Goal: Task Accomplishment & Management: Use online tool/utility

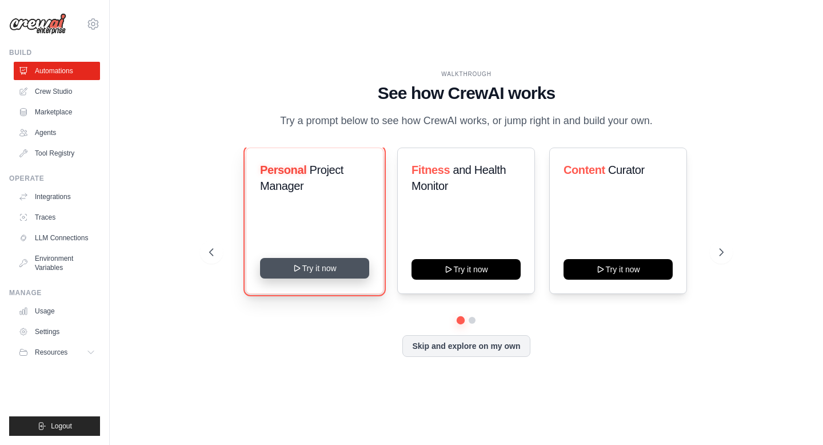
click at [306, 266] on button "Try it now" at bounding box center [314, 268] width 109 height 21
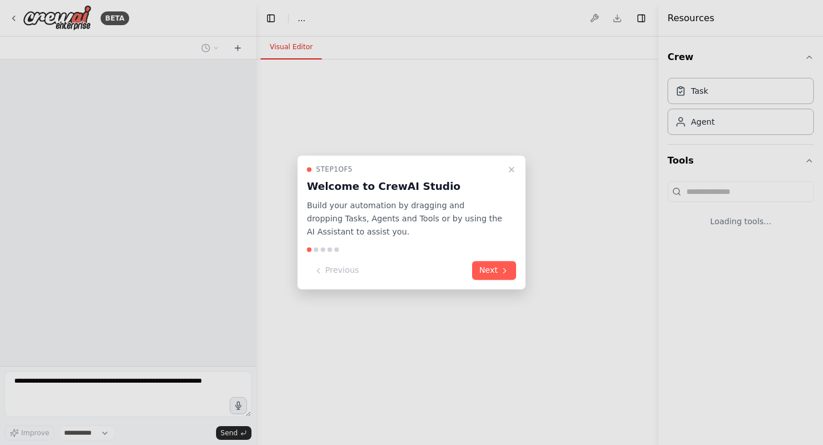
select select "****"
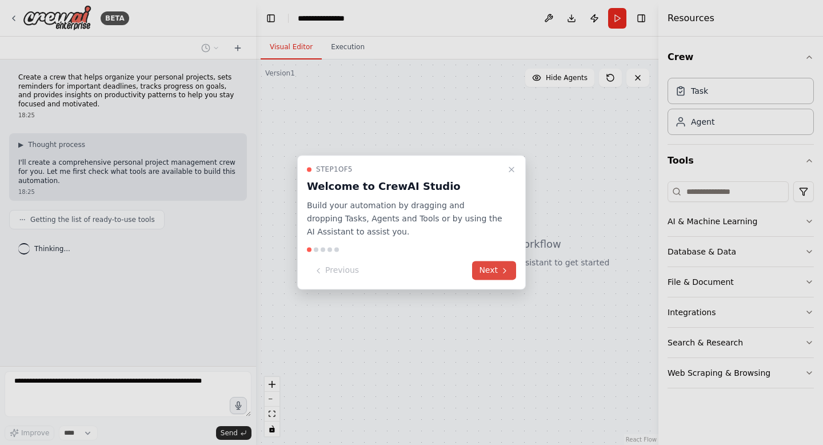
click at [487, 268] on button "Next" at bounding box center [494, 270] width 44 height 19
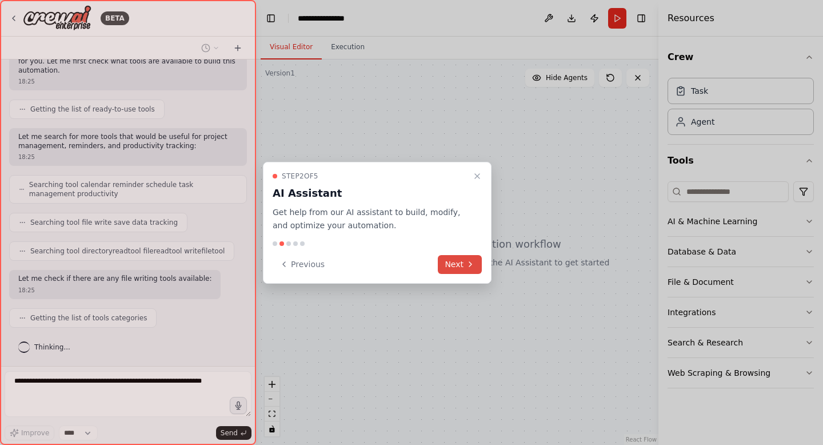
scroll to position [139, 0]
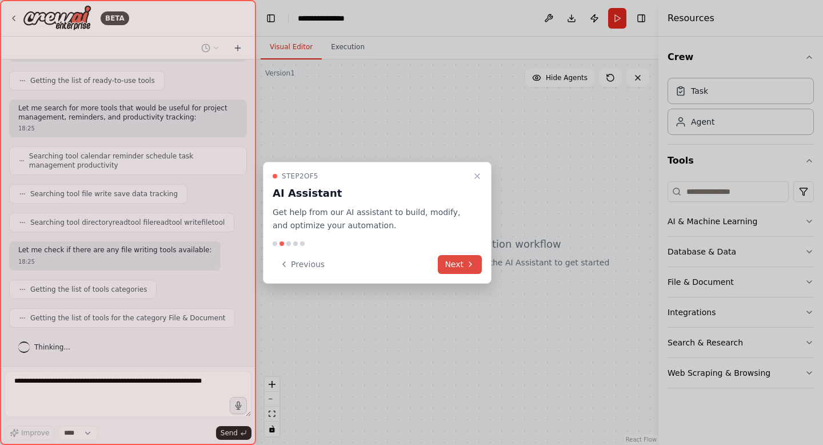
click at [460, 263] on button "Next" at bounding box center [460, 264] width 44 height 19
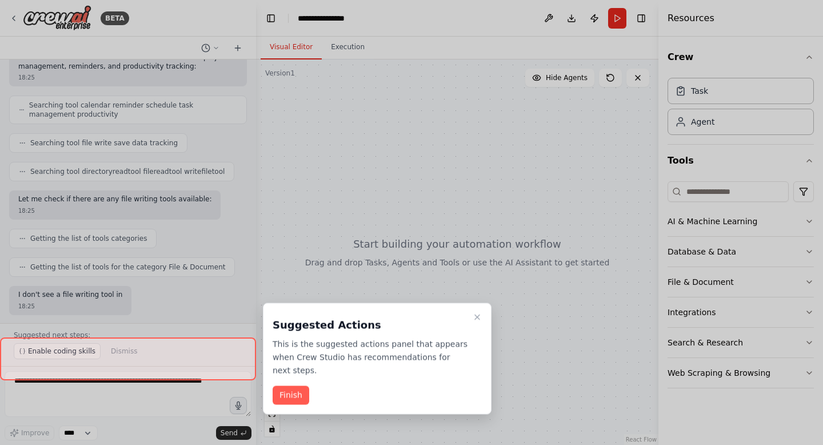
click at [609, 265] on div at bounding box center [411, 222] width 823 height 445
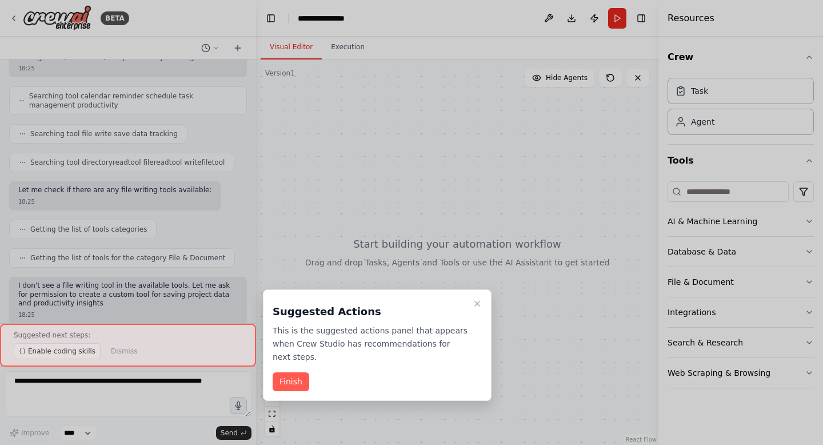
scroll to position [207, 0]
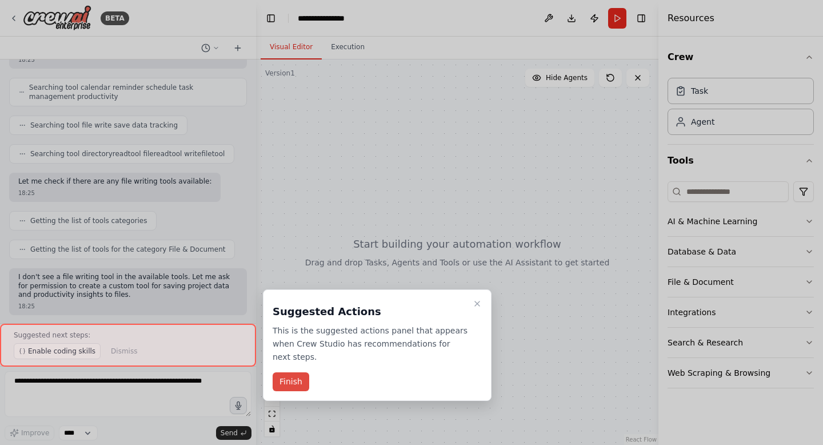
click at [297, 379] on button "Finish" at bounding box center [291, 381] width 37 height 19
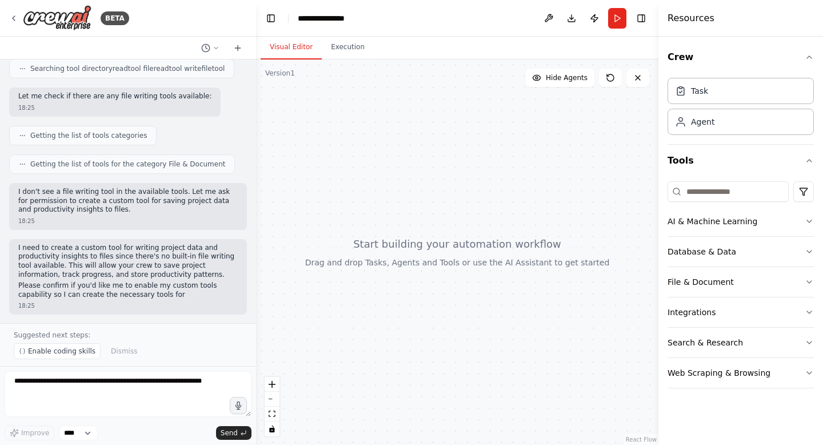
scroll to position [302, 0]
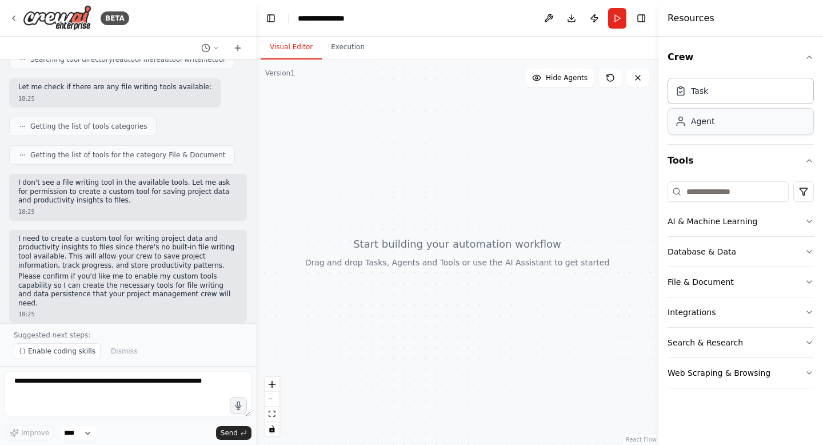
click at [686, 131] on div "Agent" at bounding box center [740, 121] width 146 height 26
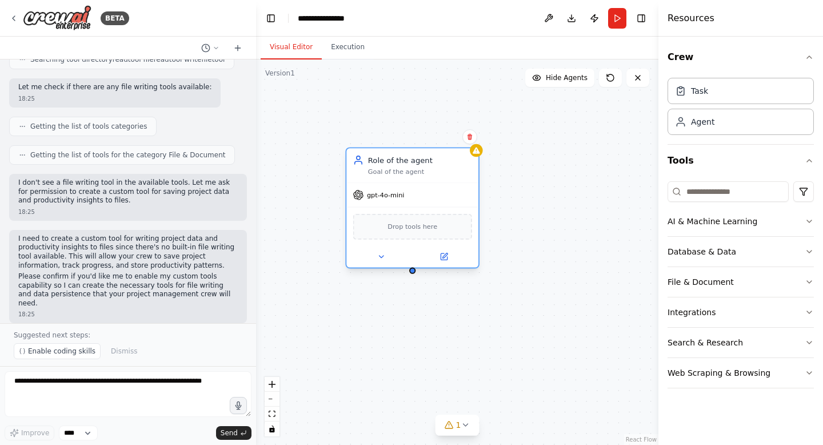
drag, startPoint x: 501, startPoint y: 267, endPoint x: 386, endPoint y: 171, distance: 149.6
click at [386, 171] on div "Goal of the agent" at bounding box center [420, 171] width 104 height 9
click at [403, 230] on span "Drop tools here" at bounding box center [412, 226] width 50 height 11
click at [401, 199] on div "gpt-4o-mini" at bounding box center [378, 195] width 51 height 11
click at [707, 88] on div "Task" at bounding box center [699, 90] width 17 height 11
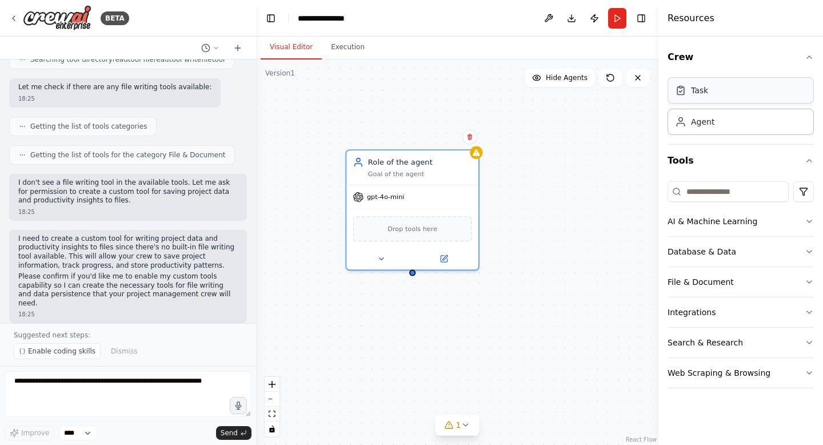
click at [706, 91] on div "Task" at bounding box center [699, 90] width 17 height 11
click at [473, 138] on icon at bounding box center [469, 136] width 7 height 7
click at [468, 145] on div "Confirm" at bounding box center [469, 136] width 19 height 19
click at [469, 137] on icon at bounding box center [469, 137] width 5 height 6
click at [469, 138] on icon at bounding box center [469, 137] width 5 height 6
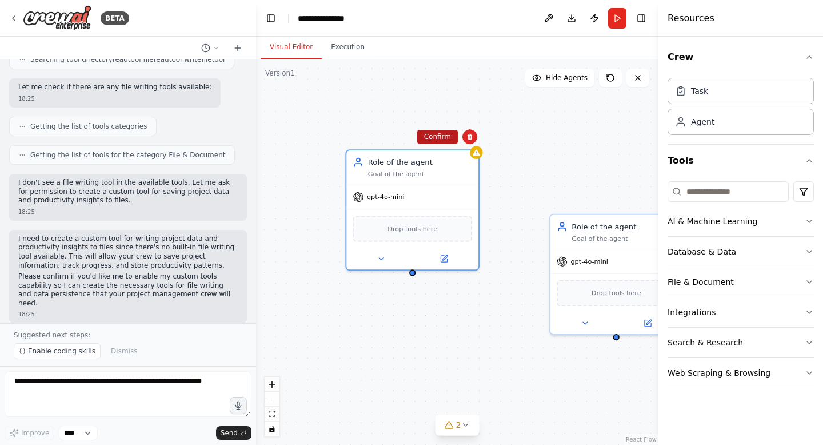
click at [454, 137] on button "Confirm" at bounding box center [437, 137] width 41 height 14
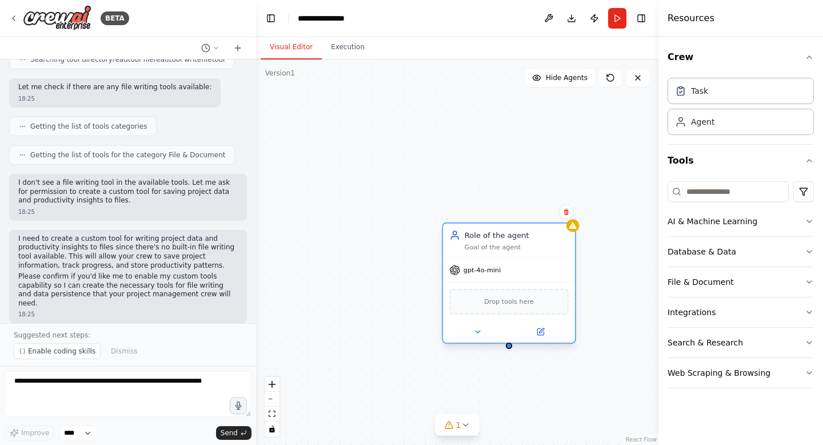
drag, startPoint x: 629, startPoint y: 233, endPoint x: 516, endPoint y: 243, distance: 113.6
click at [516, 243] on div "Goal of the agent" at bounding box center [517, 246] width 104 height 9
click at [566, 214] on icon at bounding box center [566, 212] width 5 height 6
click at [542, 213] on button "Confirm" at bounding box center [534, 212] width 41 height 14
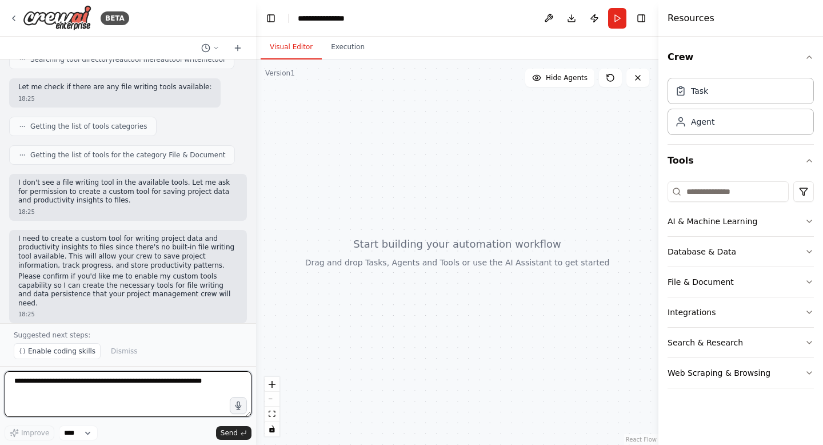
click at [87, 385] on textarea at bounding box center [128, 394] width 247 height 46
type textarea "***"
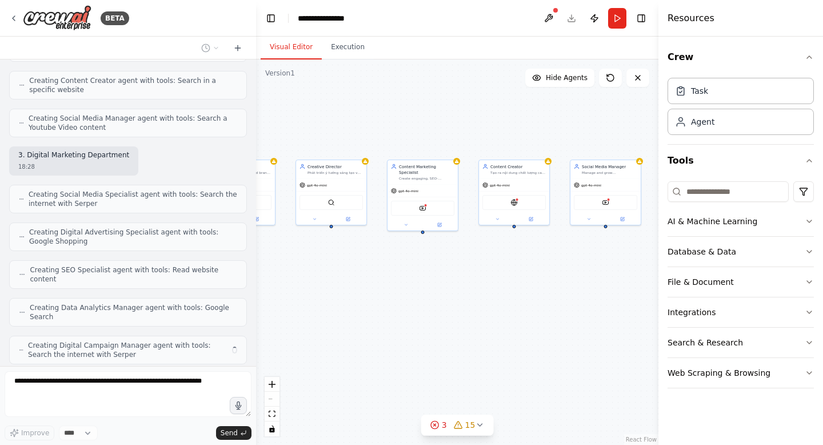
scroll to position [1369, 0]
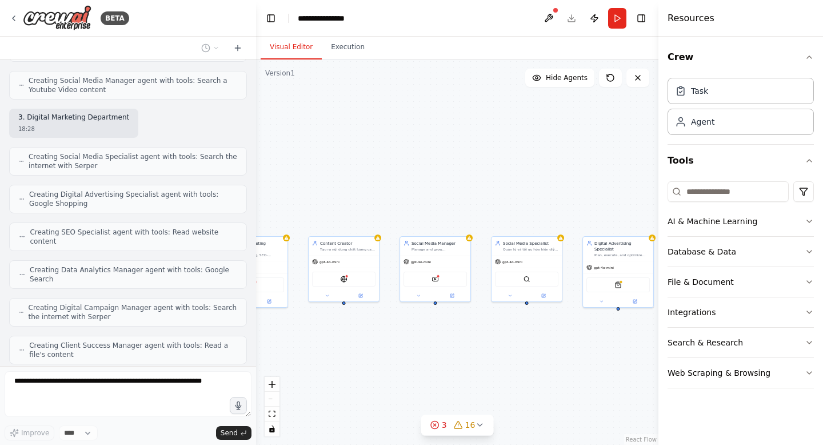
drag, startPoint x: 523, startPoint y: 332, endPoint x: 0, endPoint y: 365, distance: 523.9
click at [0, 365] on div "BETA Create a crew that helps organize your personal projects, sets reminders f…" at bounding box center [411, 222] width 823 height 445
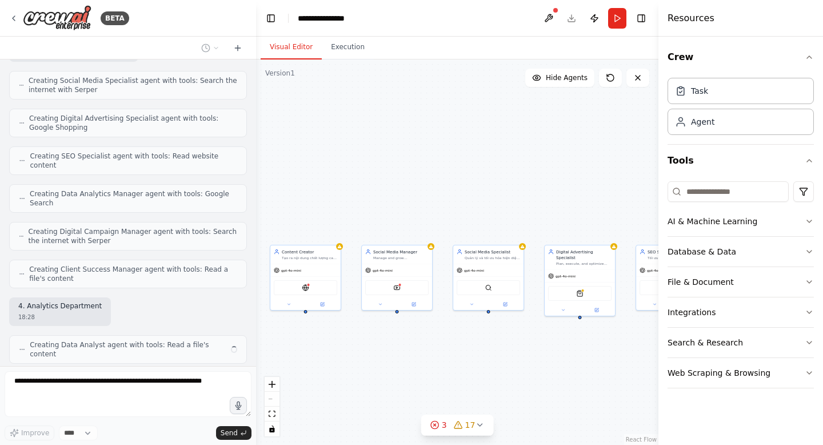
scroll to position [1502, 0]
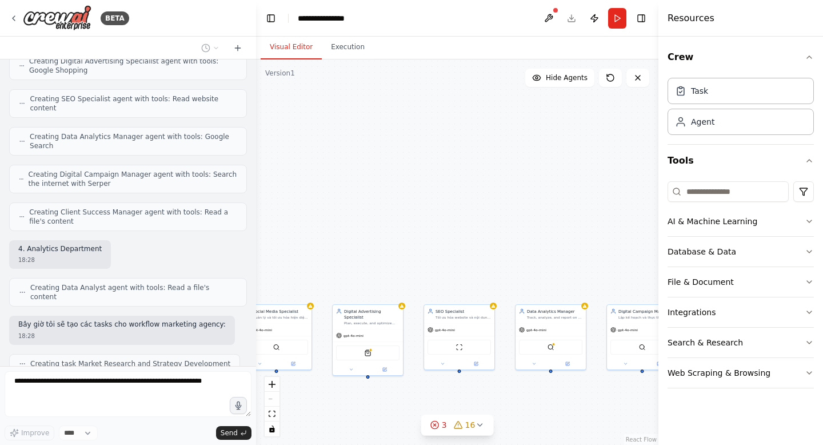
drag, startPoint x: 442, startPoint y: 141, endPoint x: 192, endPoint y: 209, distance: 259.4
click at [192, 209] on div "BETA Create a crew that helps organize your personal projects, sets reminders f…" at bounding box center [411, 222] width 823 height 445
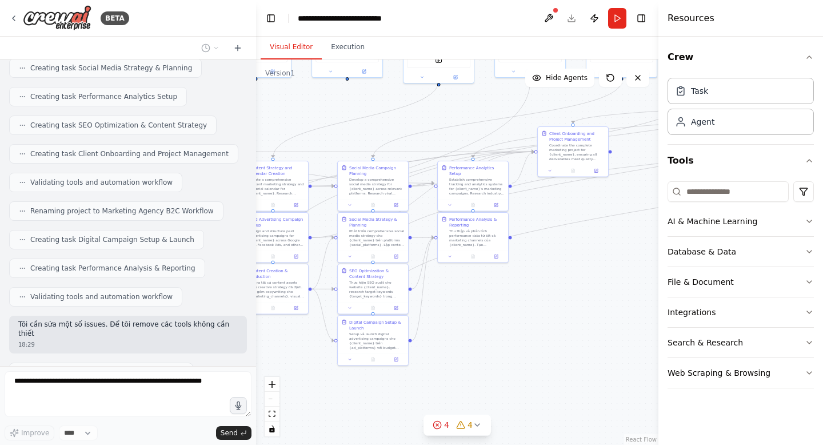
scroll to position [2082, 0]
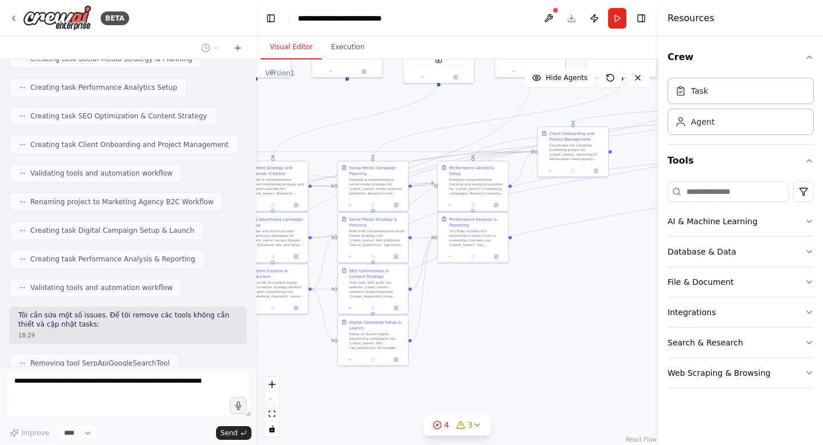
drag, startPoint x: 386, startPoint y: 222, endPoint x: 822, endPoint y: -70, distance: 525.3
click at [822, 0] on html "BETA Create a crew that helps organize your personal projects, sets reminders f…" at bounding box center [411, 222] width 823 height 445
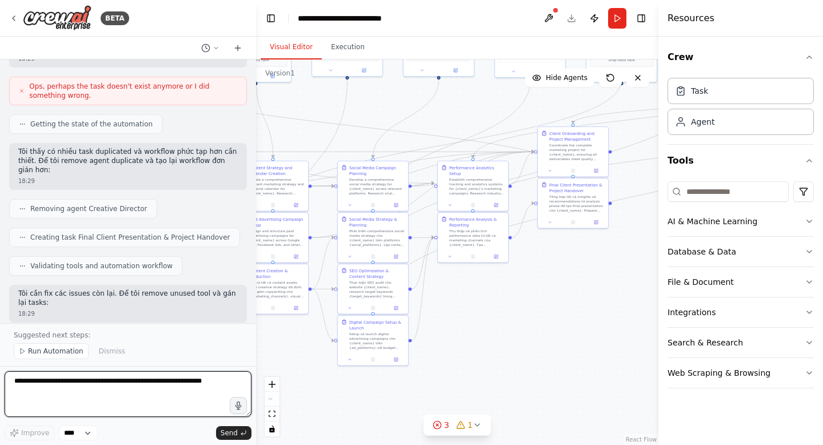
scroll to position [3120, 0]
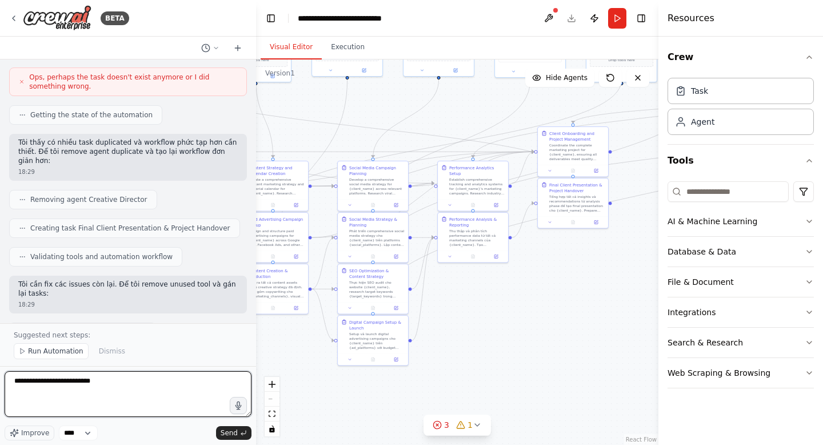
type textarea "***"
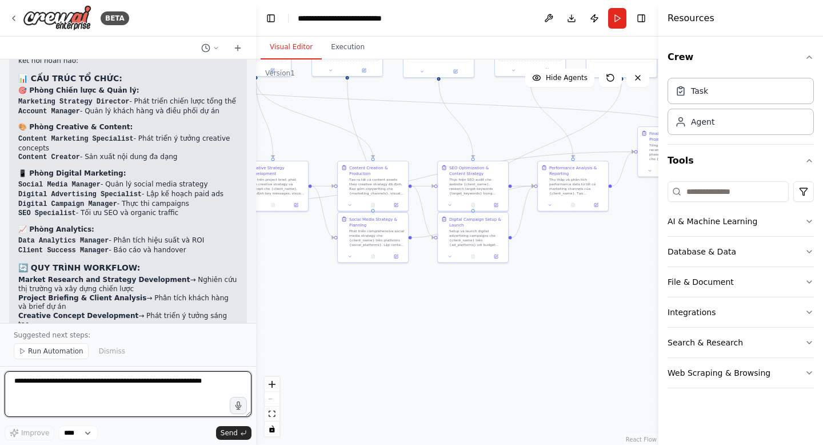
scroll to position [6294, 0]
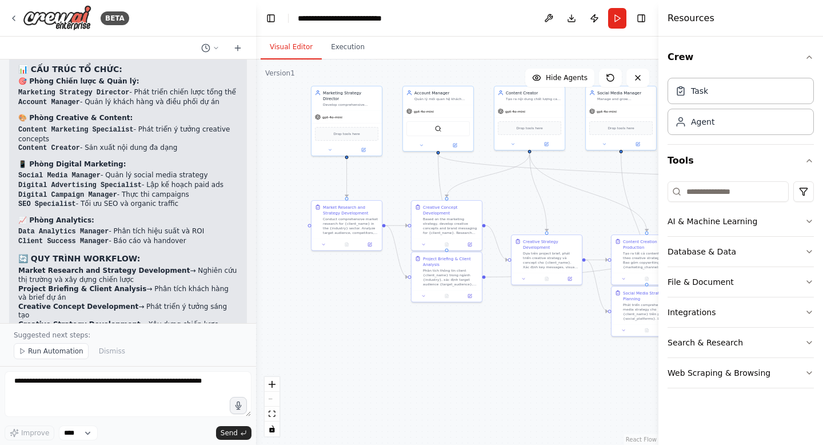
drag, startPoint x: 347, startPoint y: 361, endPoint x: 621, endPoint y: 434, distance: 283.5
click at [621, 434] on div ".deletable-edge-delete-btn { width: 20px; height: 20px; border: 0px solid #ffff…" at bounding box center [457, 251] width 402 height 385
click at [60, 355] on span "Run Automation" at bounding box center [55, 350] width 55 height 9
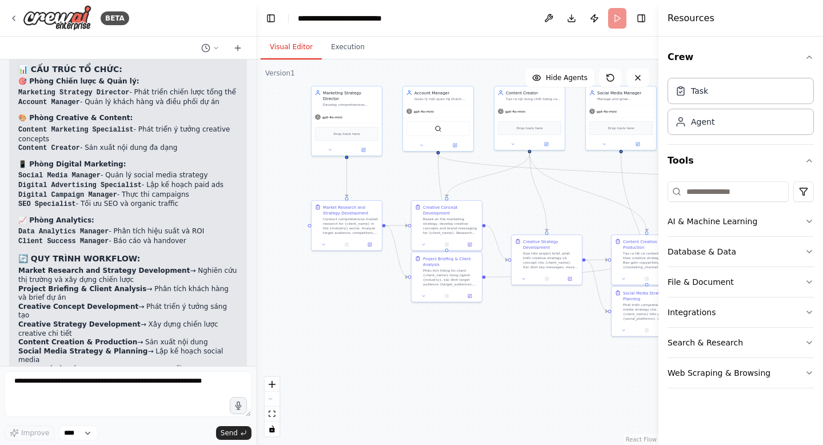
scroll to position [6251, 0]
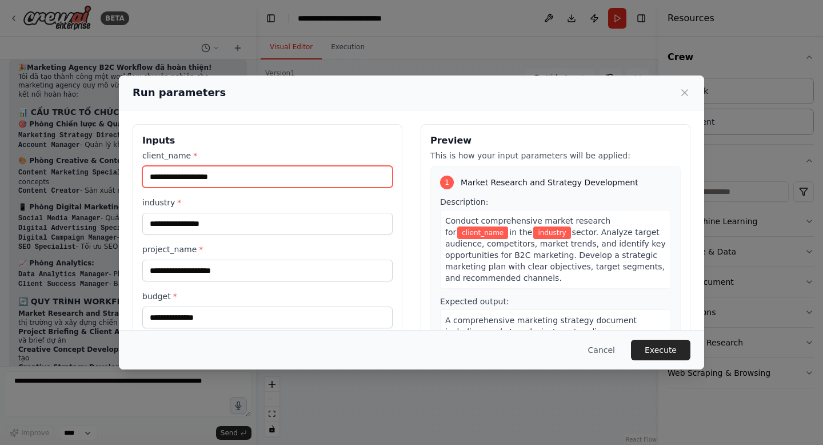
click at [245, 177] on input "client_name *" at bounding box center [267, 177] width 250 height 22
type input "*"
type input "**********"
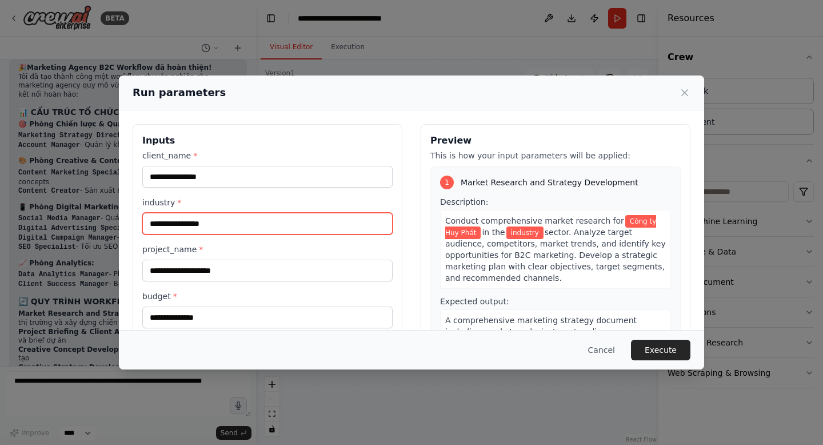
click at [216, 227] on input "industry *" at bounding box center [267, 224] width 250 height 22
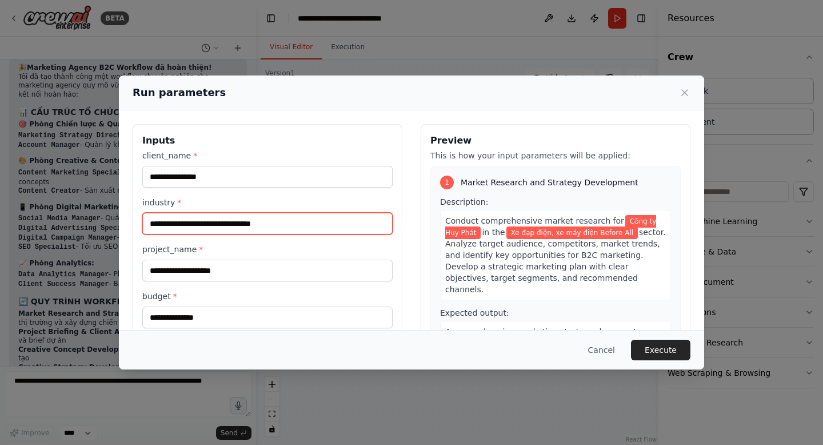
type input "**********"
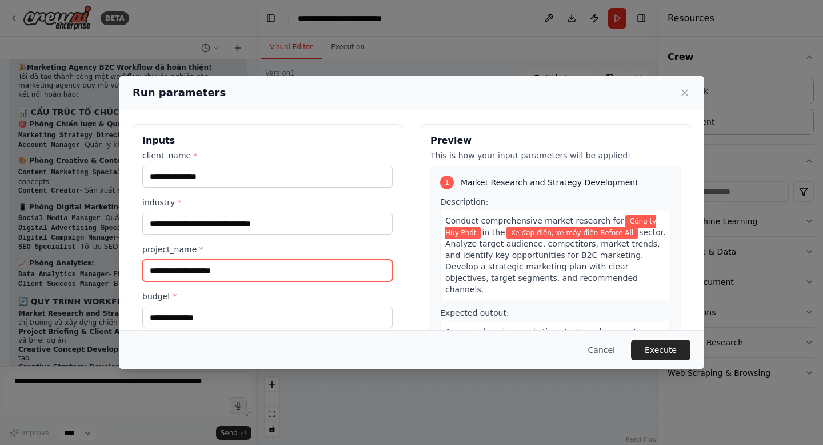
click at [190, 269] on input "project_name *" at bounding box center [267, 270] width 250 height 22
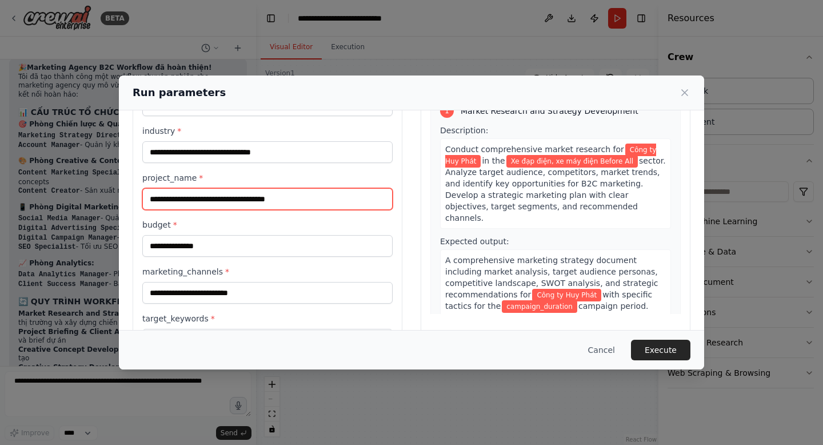
scroll to position [72, 0]
type input "**********"
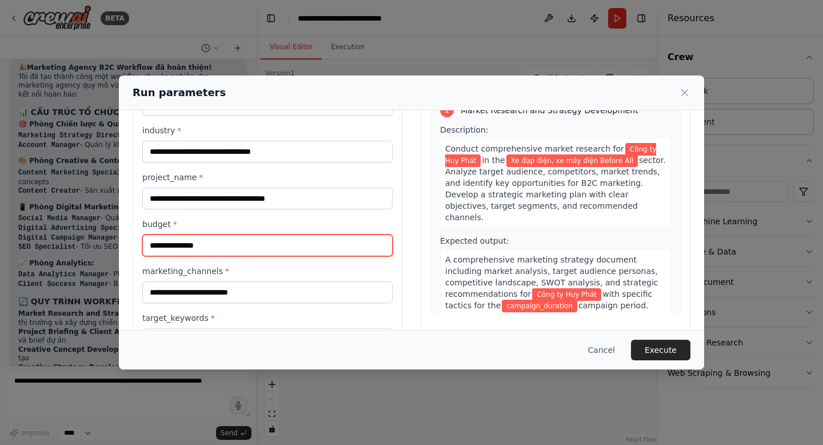
click at [183, 241] on input "budget *" at bounding box center [267, 245] width 250 height 22
type input "**********"
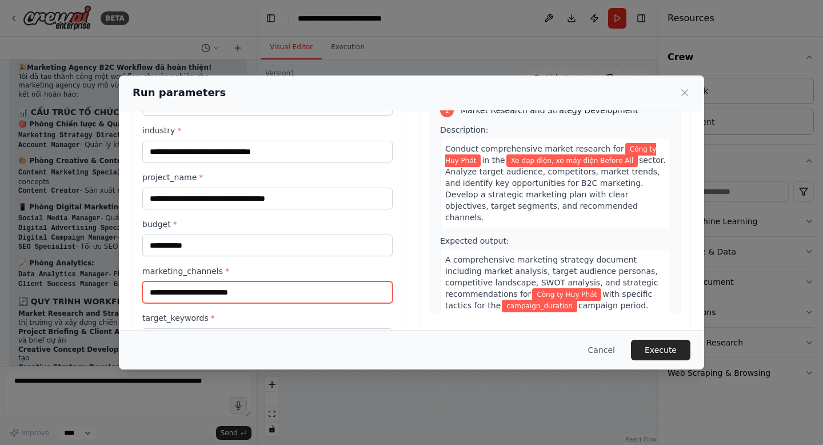
click at [179, 291] on input "marketing_channels *" at bounding box center [267, 292] width 250 height 22
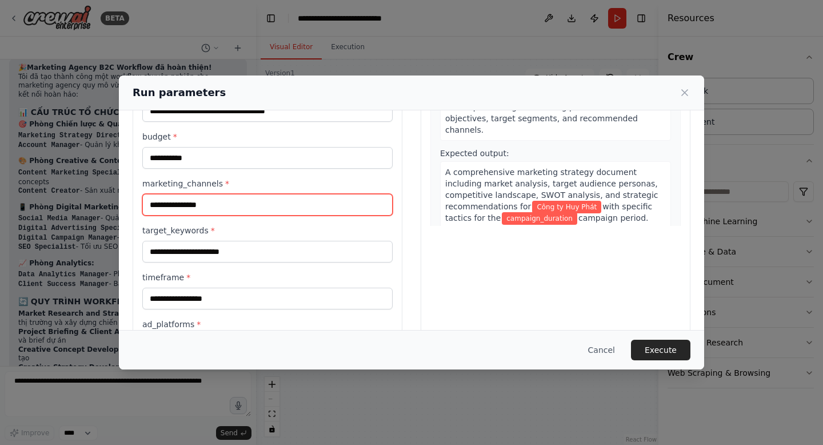
scroll to position [160, 0]
type input "**********"
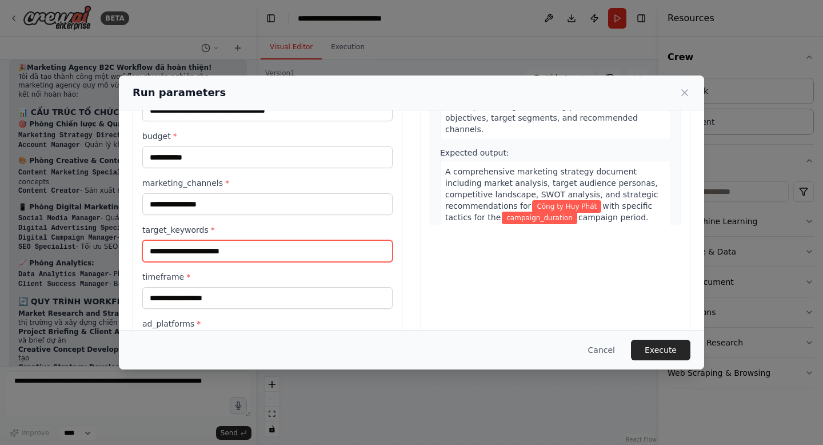
click at [174, 251] on input "target_keywords *" at bounding box center [267, 251] width 250 height 22
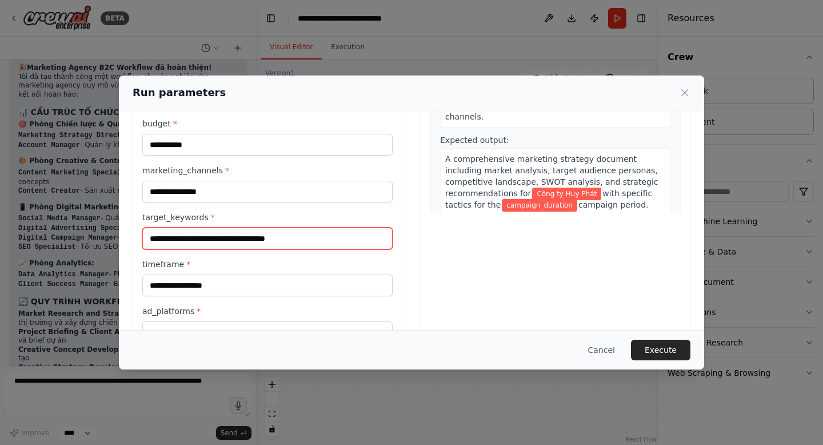
type input "**********"
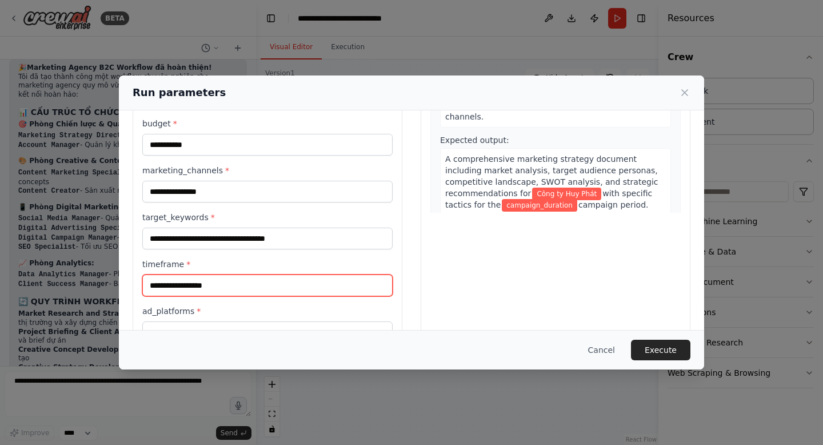
click at [172, 281] on input "timeframe *" at bounding box center [267, 285] width 250 height 22
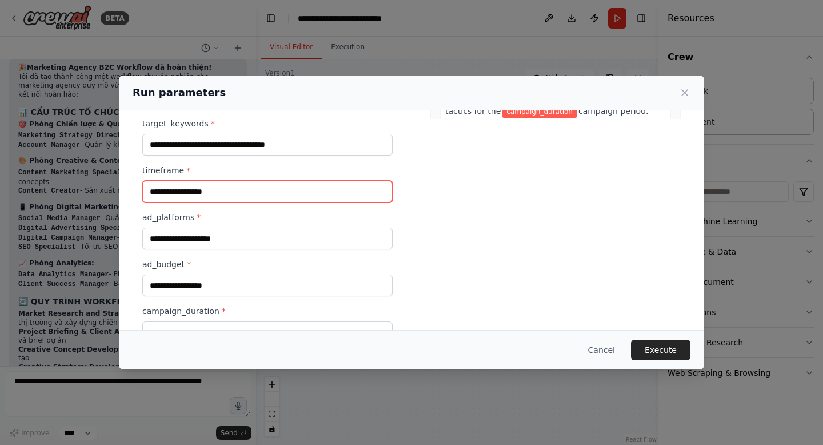
scroll to position [267, 0]
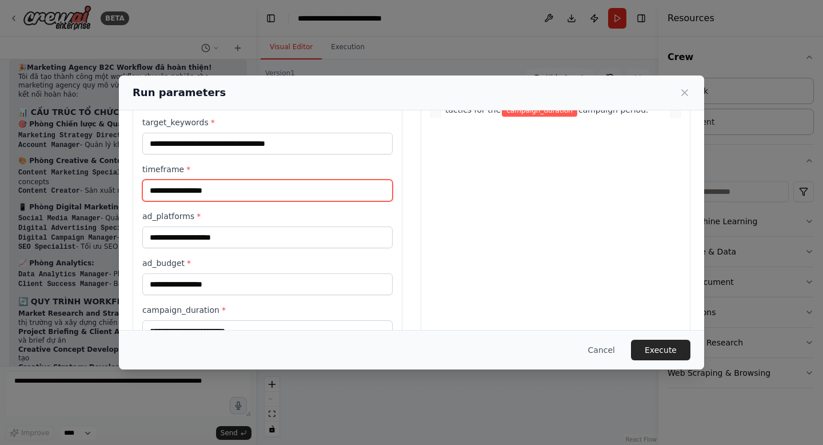
type input "*"
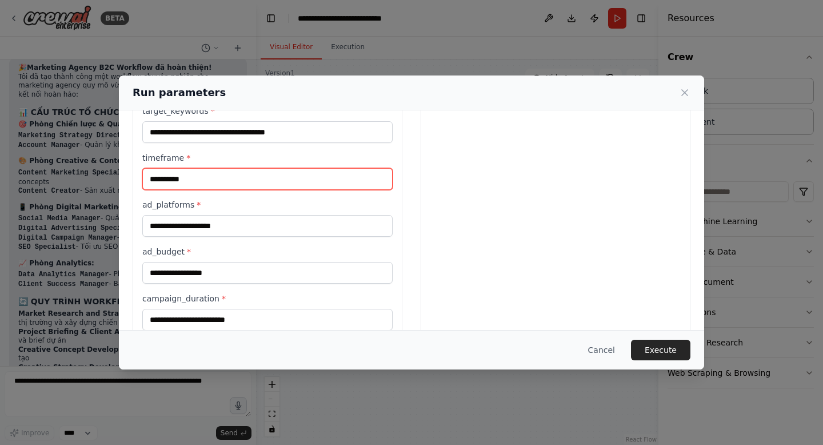
type input "**********"
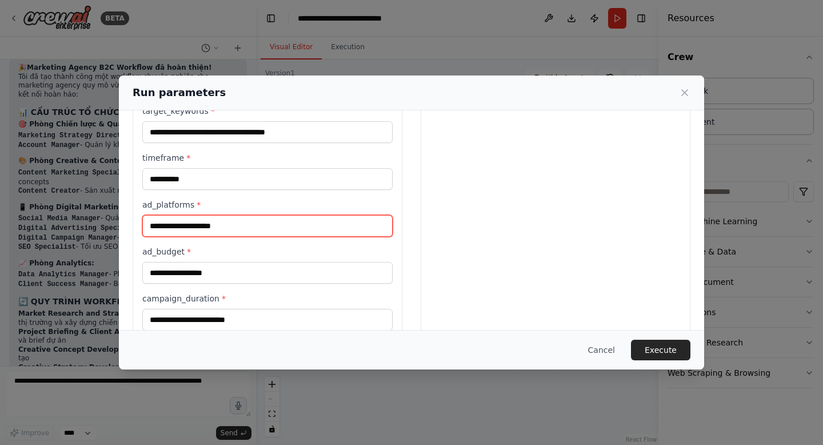
click at [191, 231] on input "ad_platforms *" at bounding box center [267, 226] width 250 height 22
type input "*"
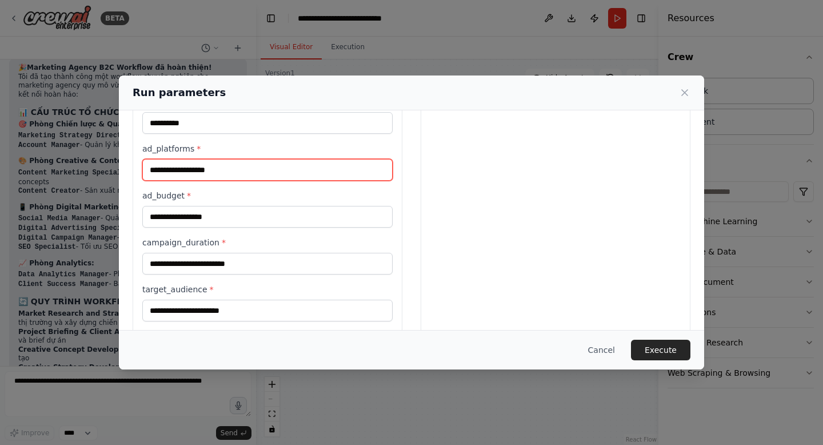
scroll to position [335, 0]
type input "**********"
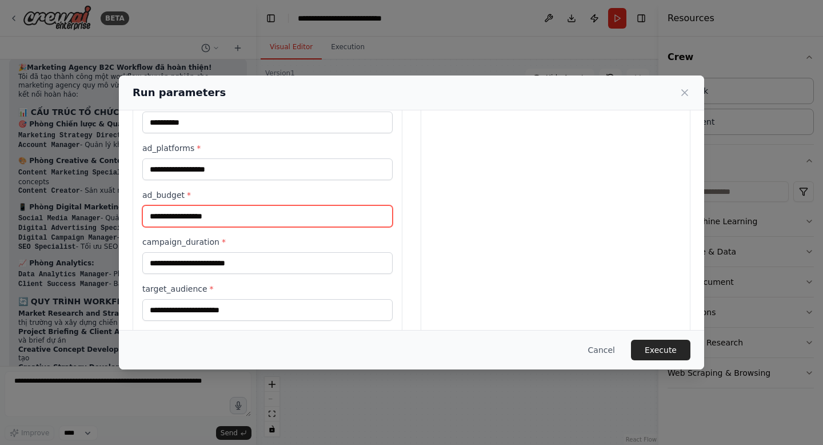
click at [182, 215] on input "ad_budget *" at bounding box center [267, 216] width 250 height 22
type input "**********"
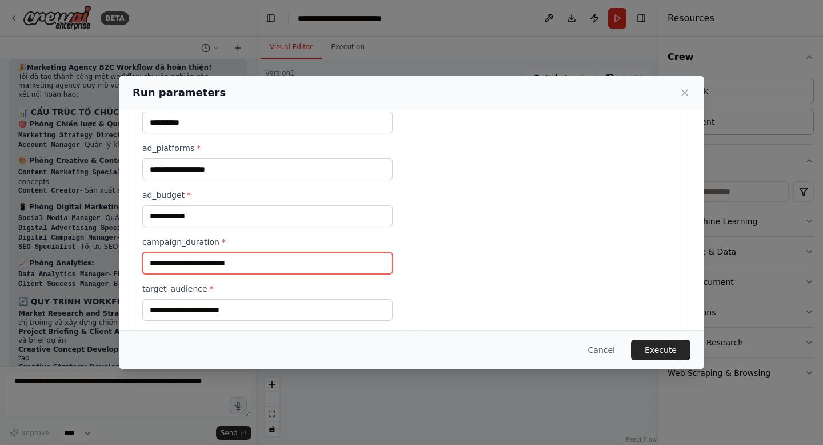
click at [167, 259] on input "campaign_duration *" at bounding box center [267, 263] width 250 height 22
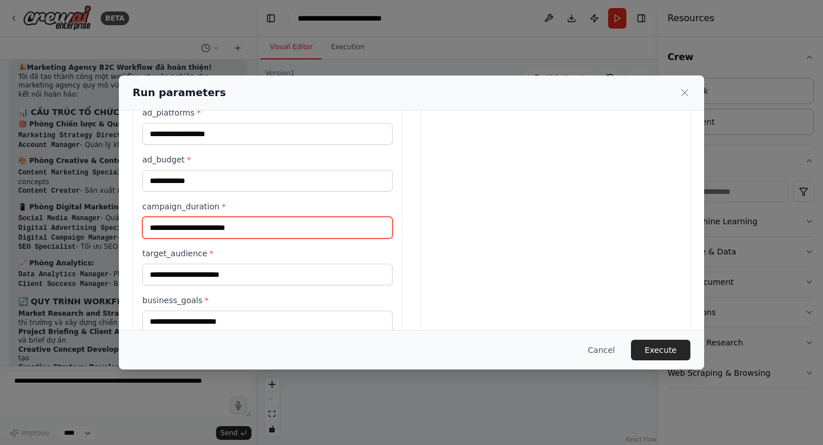
scroll to position [372, 0]
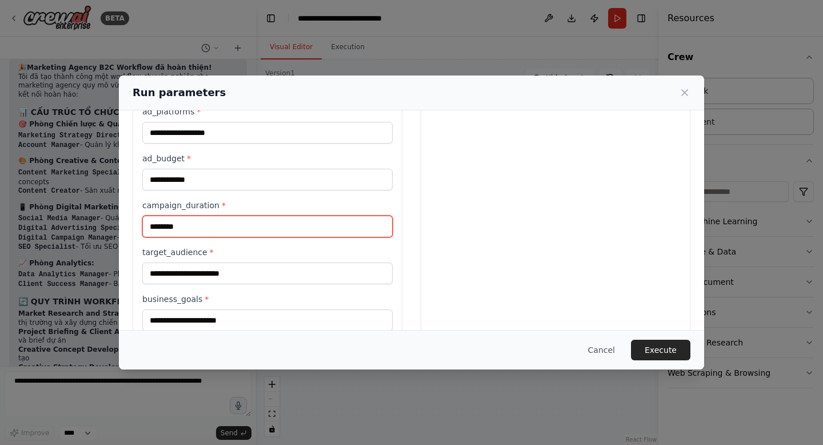
type input "********"
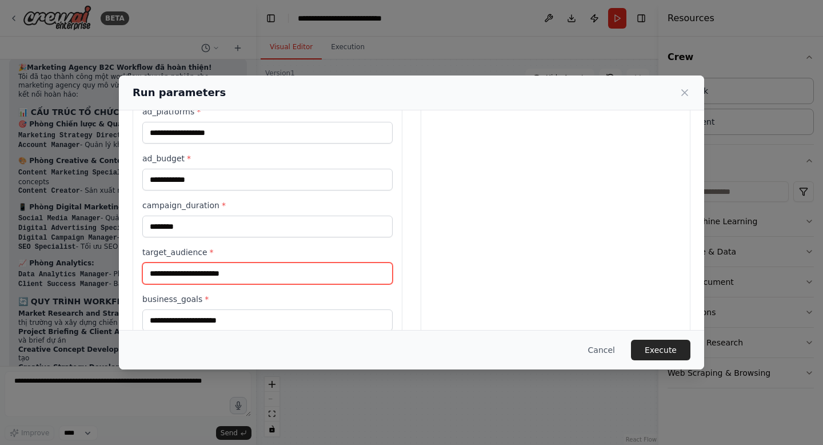
click at [175, 270] on input "target_audience *" at bounding box center [267, 273] width 250 height 22
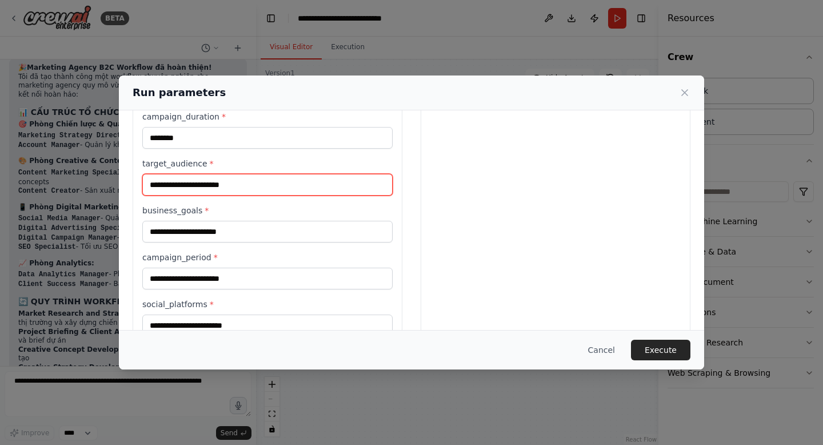
scroll to position [457, 0]
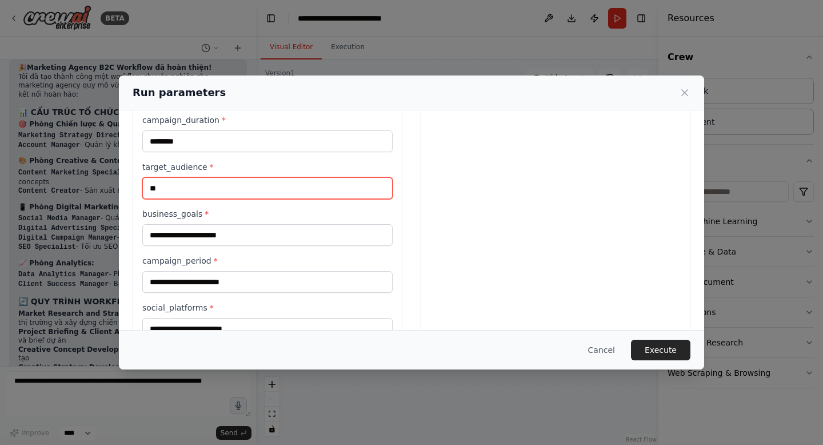
type input "*"
type input "**********"
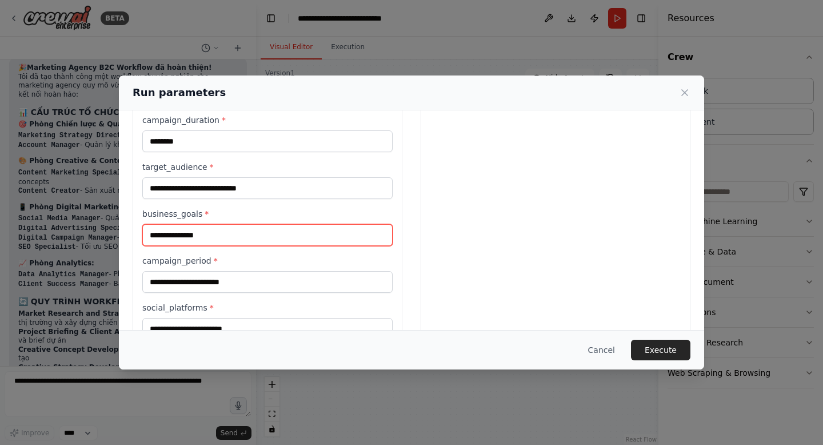
type input "**********"
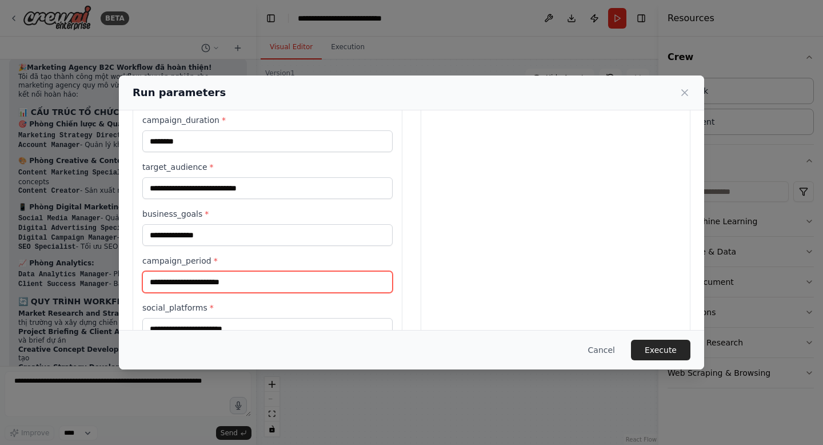
click at [175, 284] on input "campaign_period *" at bounding box center [267, 282] width 250 height 22
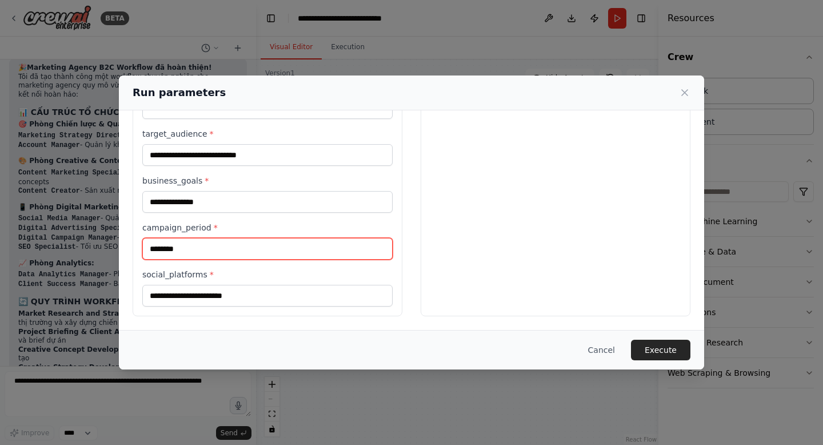
type input "********"
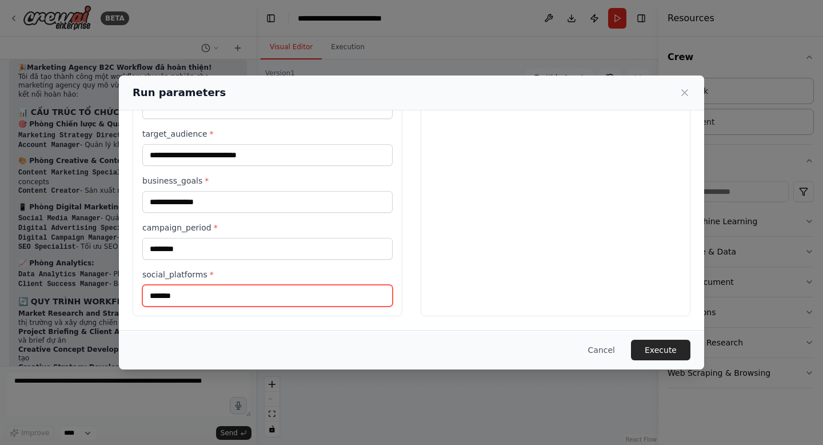
type input "********"
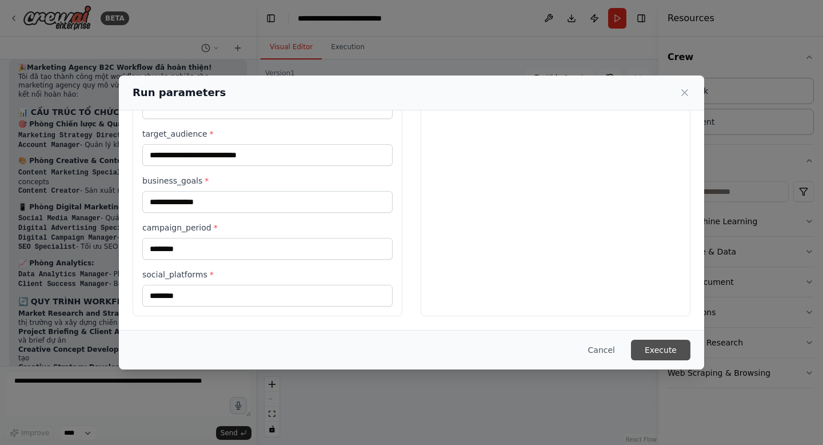
click at [660, 345] on button "Execute" at bounding box center [660, 349] width 59 height 21
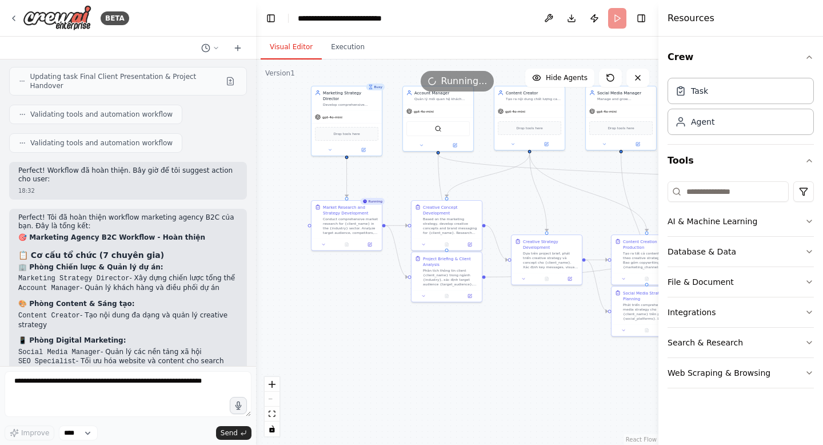
scroll to position [5596, 0]
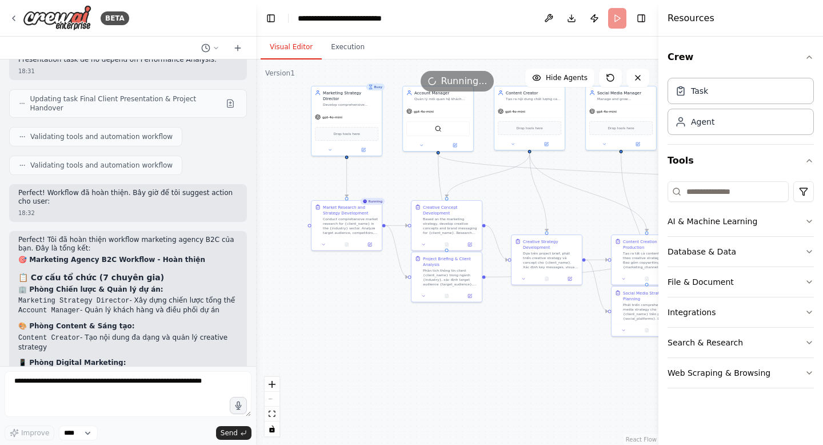
click at [187, 235] on div "Perfect! Tôi đã hoàn thiện workflow marketing agency B2C của bạn. Đây là tổng k…" at bounding box center [127, 430] width 219 height 390
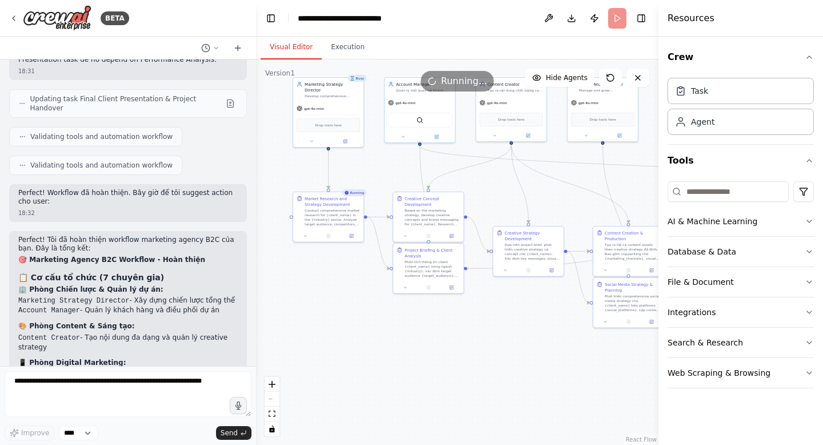
drag, startPoint x: 467, startPoint y: 335, endPoint x: 449, endPoint y: 326, distance: 20.2
click at [449, 326] on div ".deletable-edge-delete-btn { width: 20px; height: 20px; border: 0px solid #ffff…" at bounding box center [457, 251] width 402 height 385
click at [810, 221] on icon "button" at bounding box center [809, 221] width 5 height 2
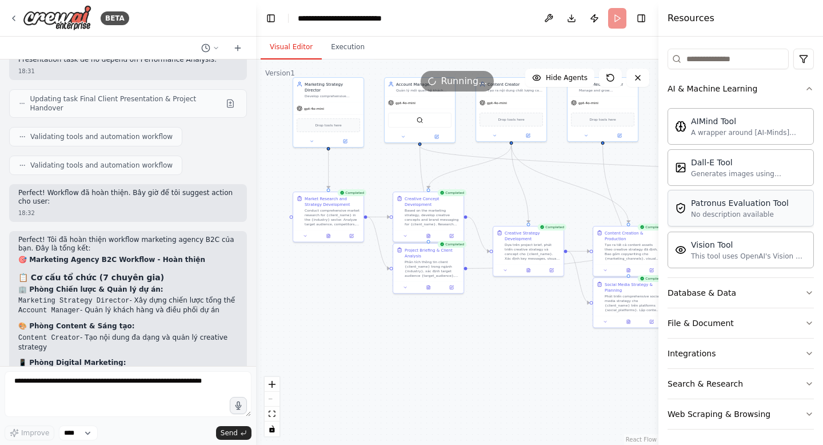
scroll to position [135, 0]
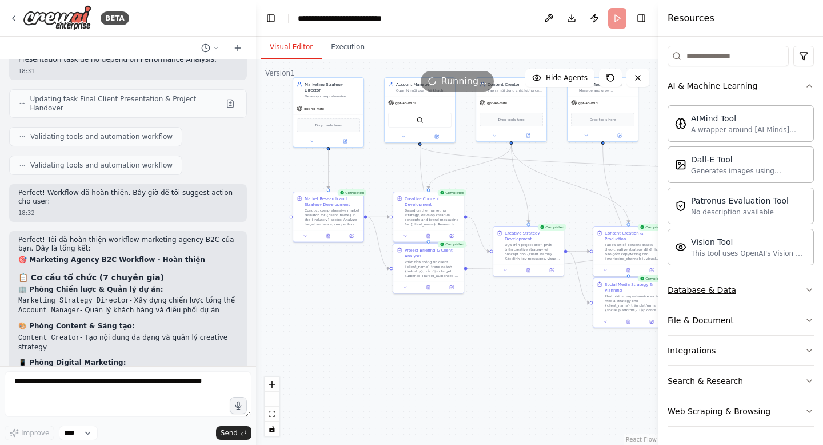
click at [701, 295] on button "Database & Data" at bounding box center [740, 290] width 146 height 30
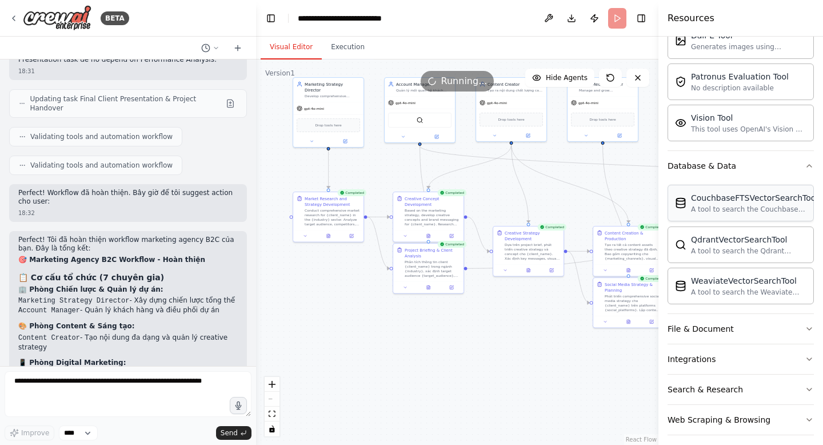
scroll to position [268, 0]
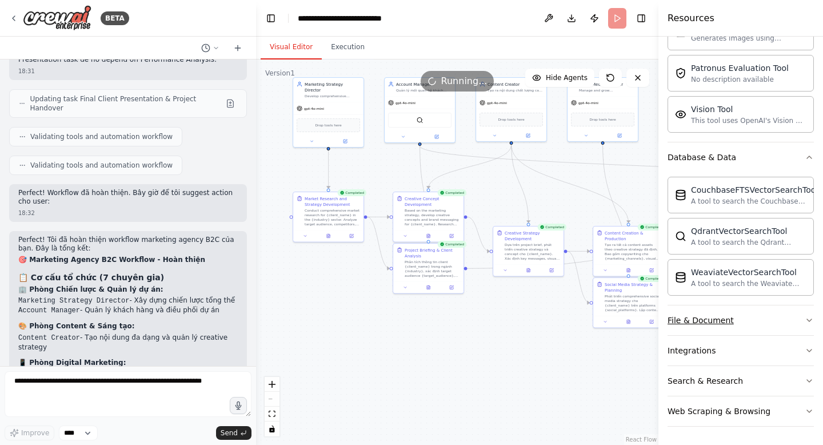
click at [810, 322] on icon "button" at bounding box center [809, 319] width 9 height 9
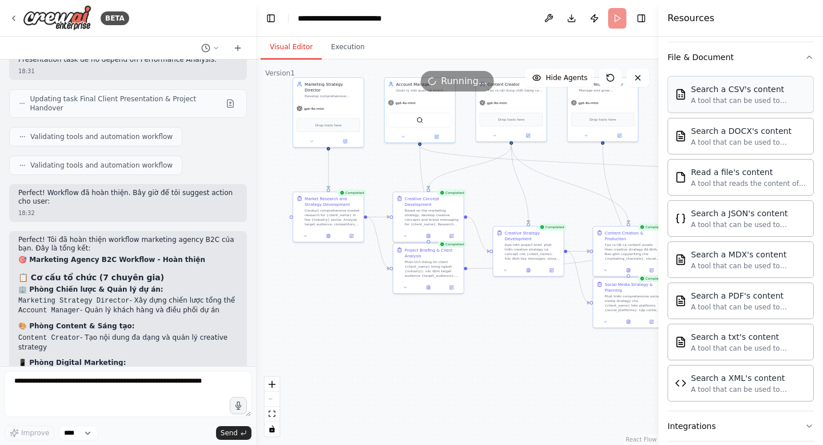
scroll to position [606, 0]
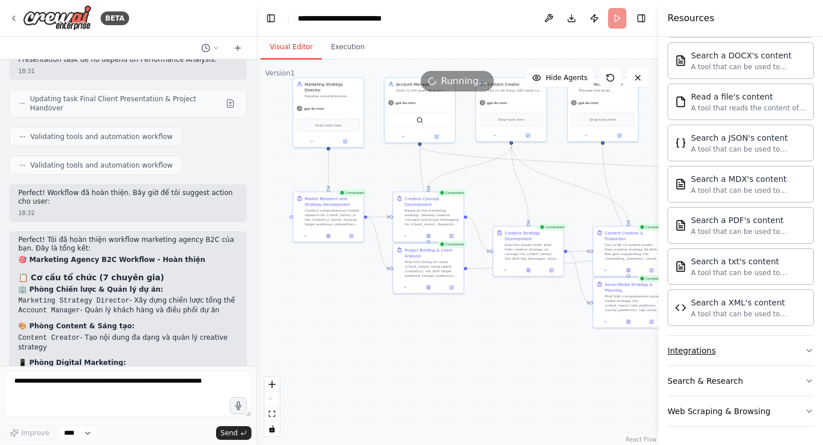
click at [806, 347] on icon "button" at bounding box center [809, 350] width 9 height 9
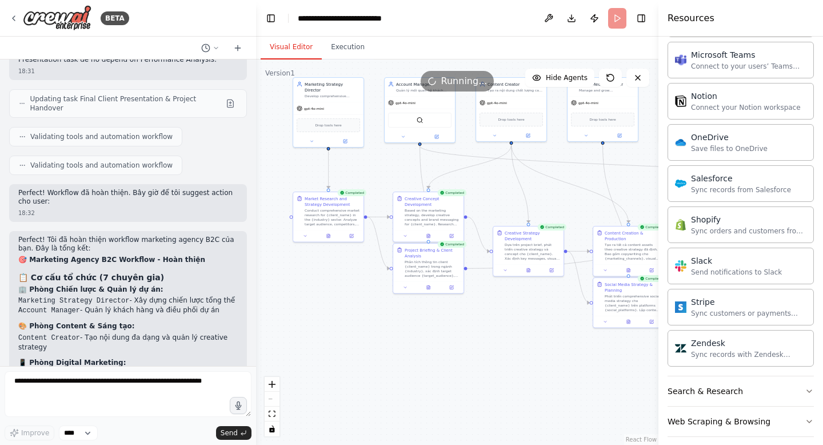
scroll to position [1480, 0]
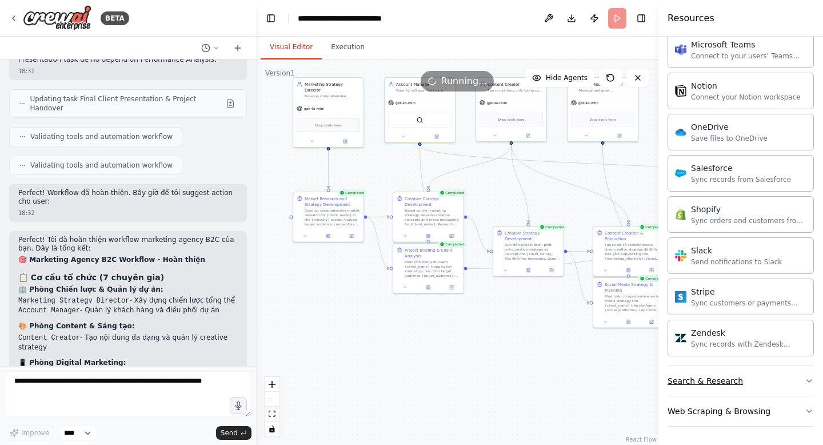
click at [805, 379] on icon "button" at bounding box center [809, 380] width 9 height 9
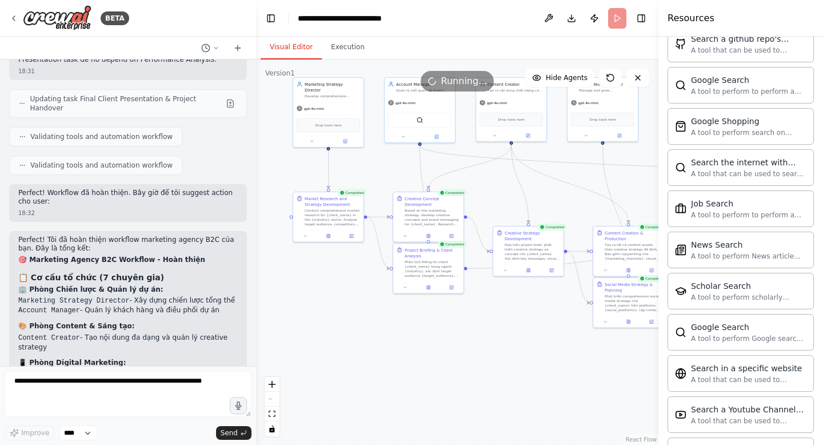
scroll to position [2065, 0]
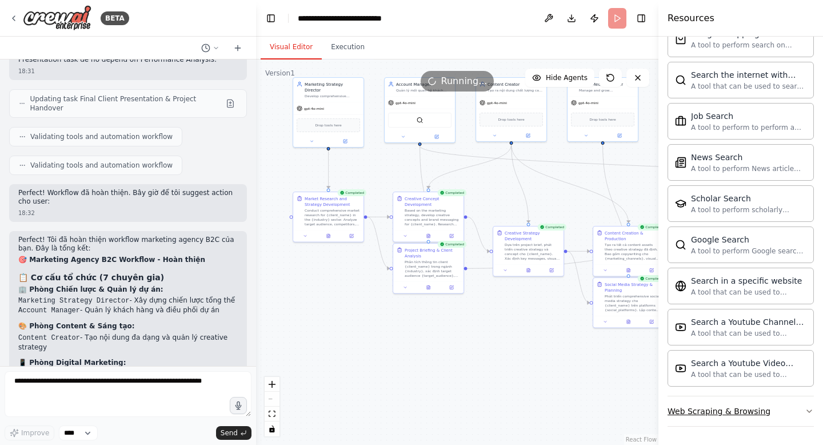
click at [801, 414] on button "Web Scraping & Browsing" at bounding box center [740, 411] width 146 height 30
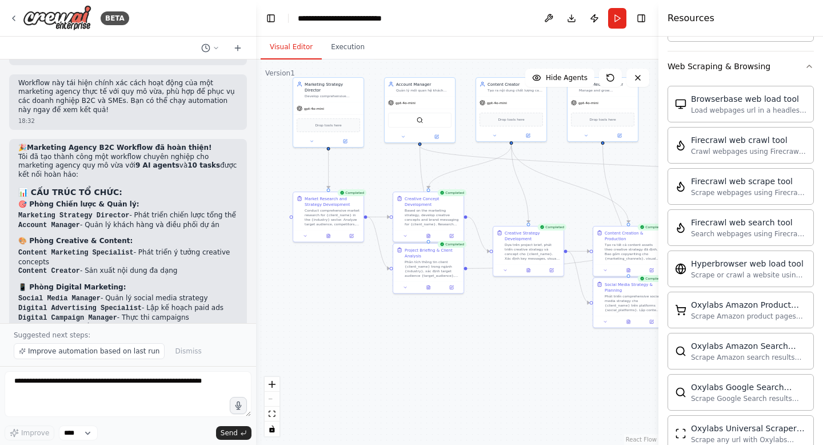
scroll to position [6294, 0]
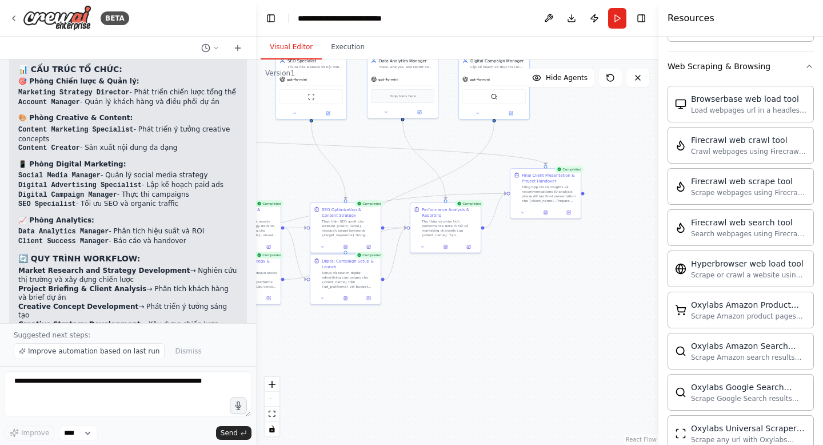
drag, startPoint x: 551, startPoint y: 314, endPoint x: 169, endPoint y: 291, distance: 383.6
click at [169, 291] on div "BETA Create a crew that helps organize your personal projects, sets reminders f…" at bounding box center [411, 222] width 823 height 445
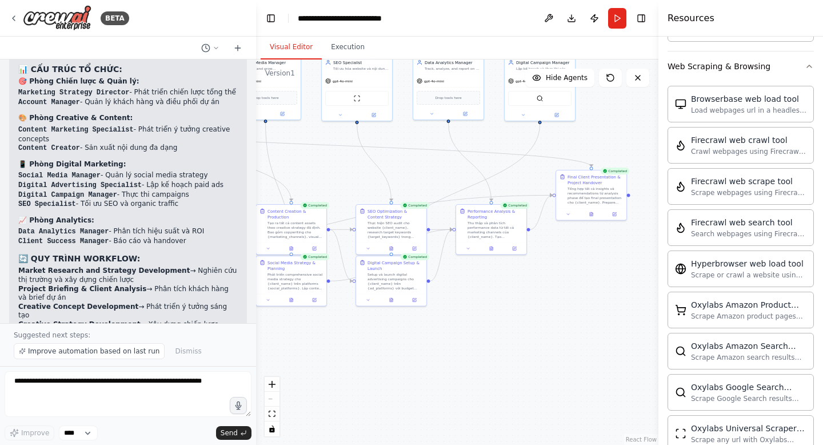
drag, startPoint x: 514, startPoint y: 318, endPoint x: 559, endPoint y: 320, distance: 45.8
click at [559, 320] on div ".deletable-edge-delete-btn { width: 20px; height: 20px; border: 0px solid #ffff…" at bounding box center [457, 251] width 402 height 385
click at [804, 74] on button "Web Scraping & Browsing" at bounding box center [740, 66] width 146 height 30
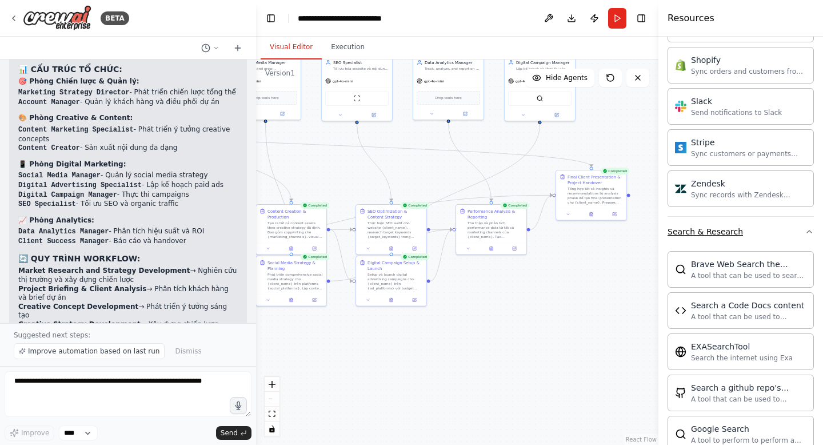
click at [809, 229] on icon "button" at bounding box center [809, 231] width 9 height 9
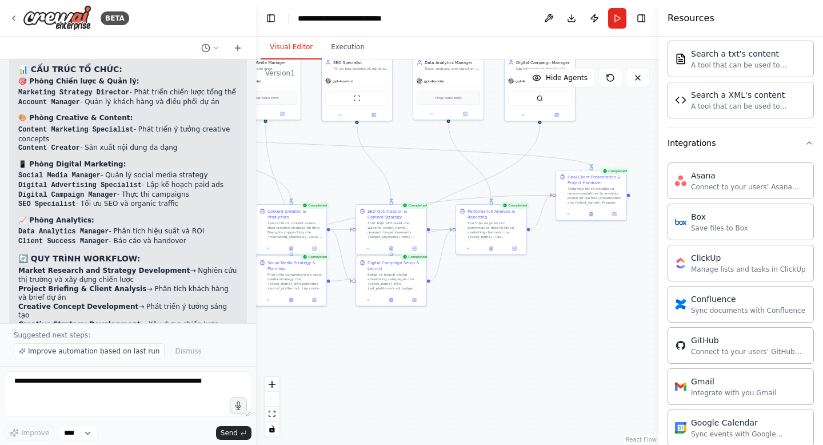
scroll to position [749, 0]
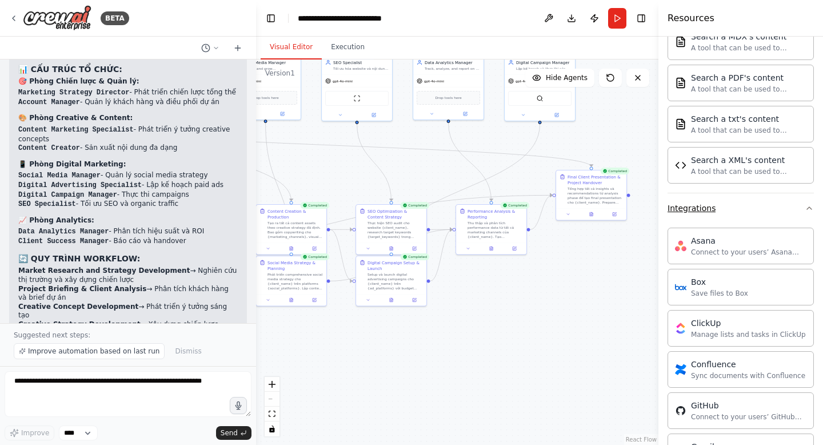
click at [809, 213] on button "Integrations" at bounding box center [740, 208] width 146 height 30
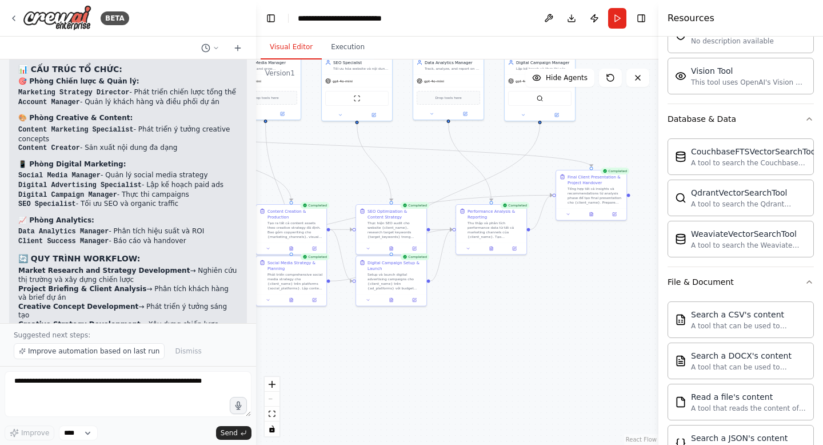
scroll to position [325, 0]
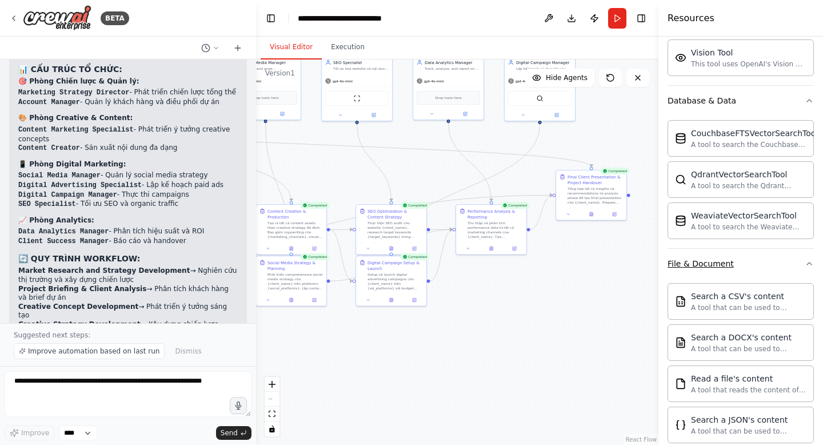
click at [811, 263] on icon "button" at bounding box center [809, 263] width 9 height 9
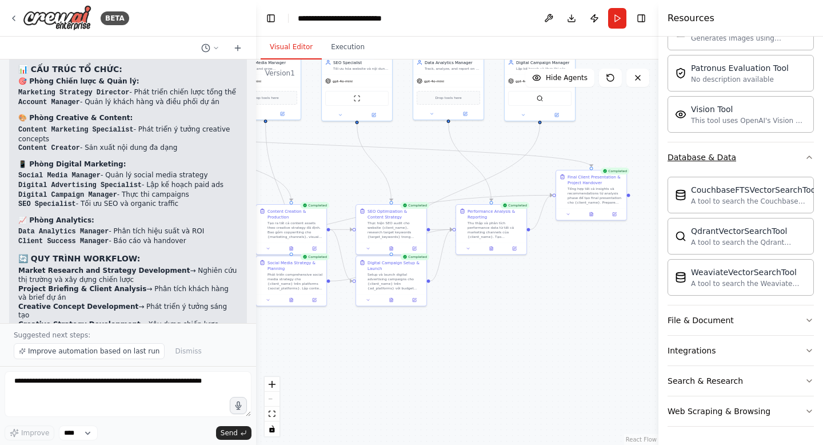
click at [808, 158] on icon "button" at bounding box center [809, 157] width 9 height 9
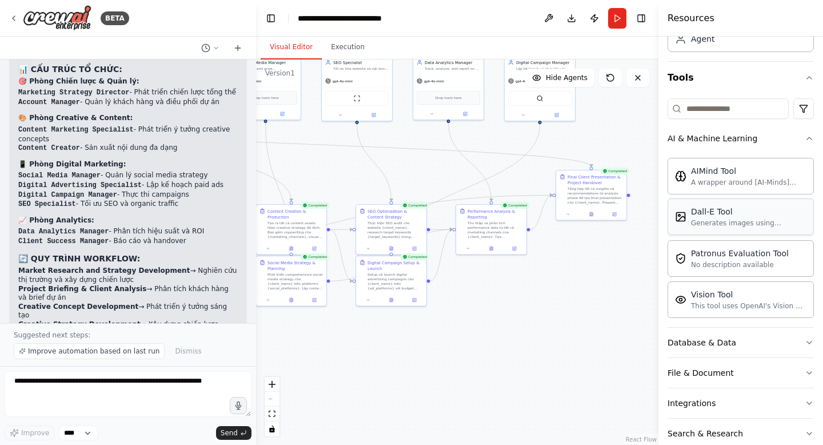
scroll to position [77, 0]
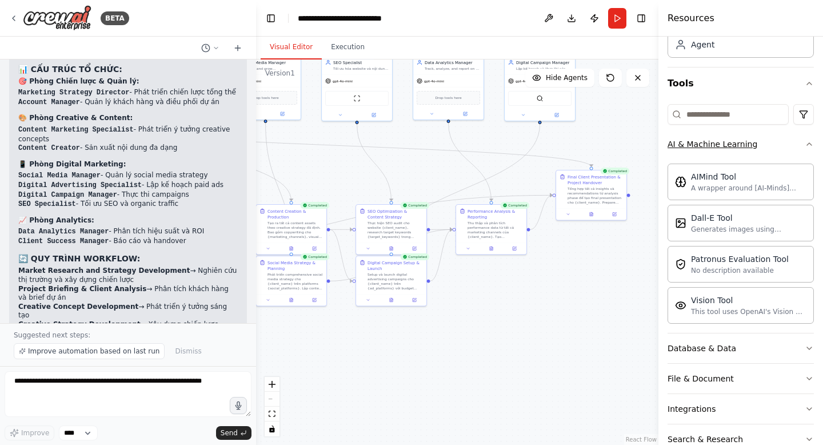
click at [807, 144] on icon "button" at bounding box center [809, 143] width 9 height 9
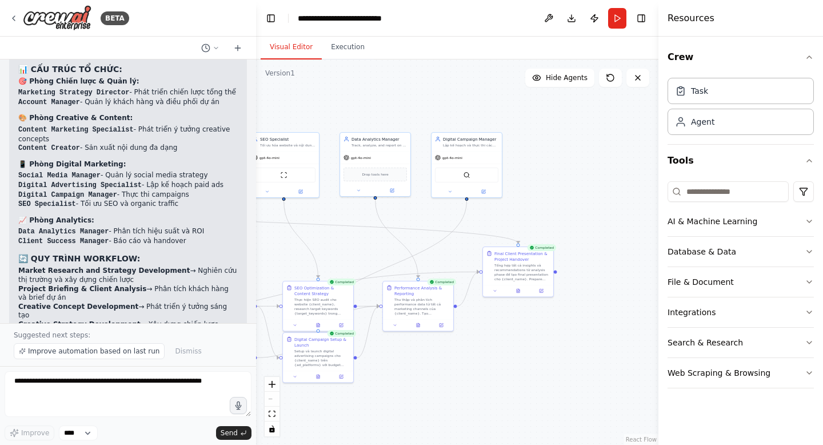
drag, startPoint x: 631, startPoint y: 123, endPoint x: 558, endPoint y: 200, distance: 105.9
click at [558, 200] on div ".deletable-edge-delete-btn { width: 20px; height: 20px; border: 0px solid #ffff…" at bounding box center [457, 251] width 402 height 385
click at [354, 51] on button "Execution" at bounding box center [348, 47] width 52 height 24
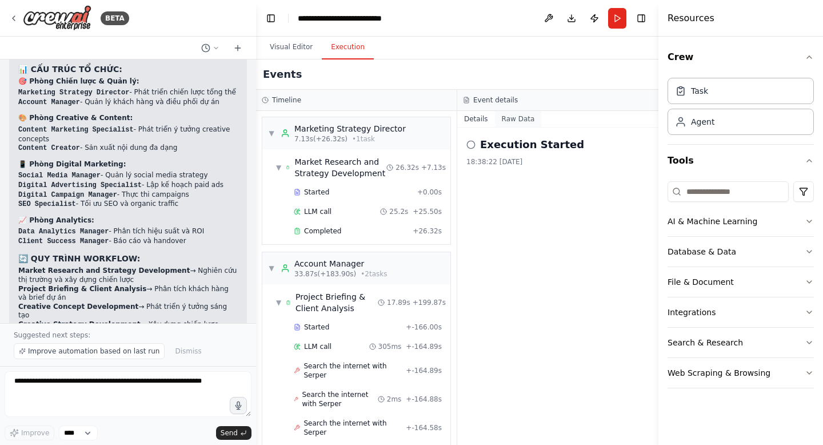
click at [523, 121] on button "Raw Data" at bounding box center [518, 119] width 47 height 16
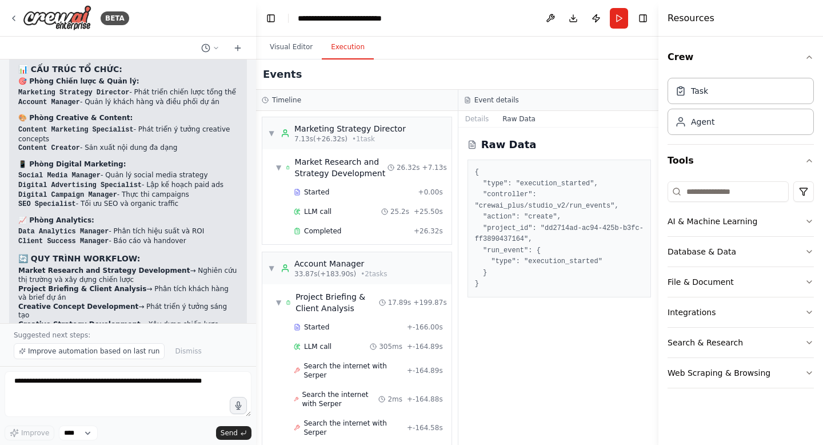
click at [495, 118] on button "Raw Data" at bounding box center [518, 119] width 47 height 16
click at [484, 118] on button "Details" at bounding box center [477, 119] width 38 height 16
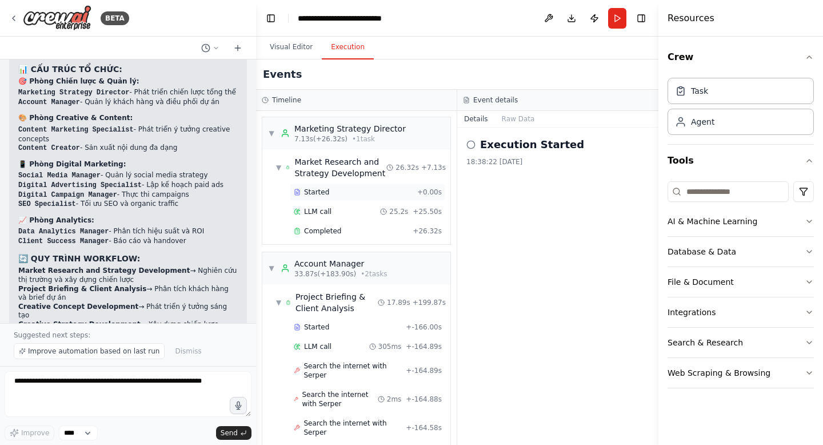
click at [358, 188] on div "Started" at bounding box center [353, 191] width 119 height 9
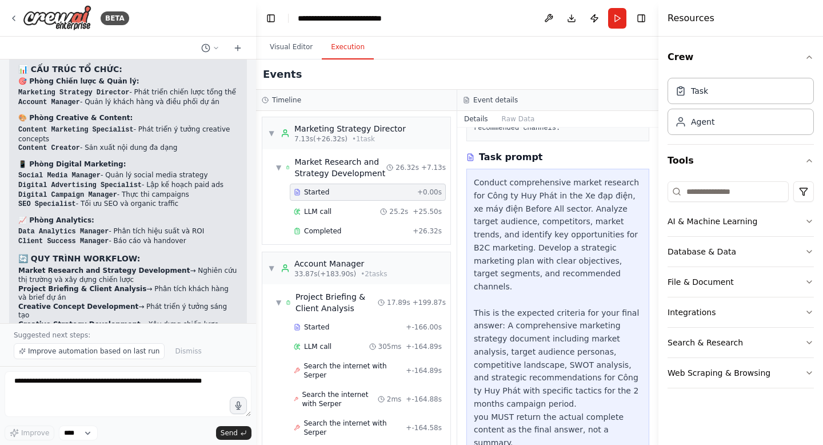
scroll to position [158, 0]
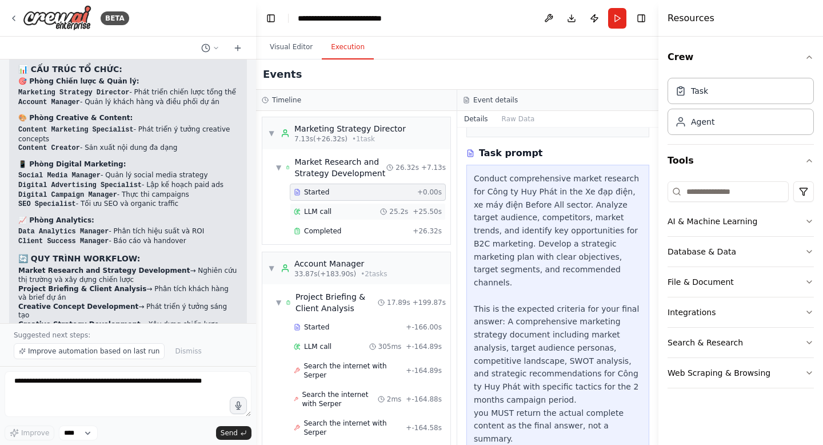
click at [365, 215] on div "LLM call 25.2s + 25.50s" at bounding box center [368, 211] width 148 height 9
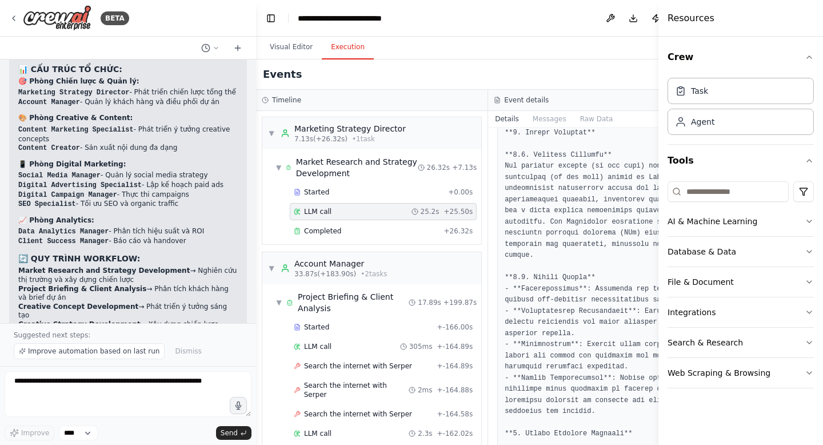
scroll to position [150, 0]
click at [334, 324] on div "Started" at bounding box center [363, 326] width 139 height 9
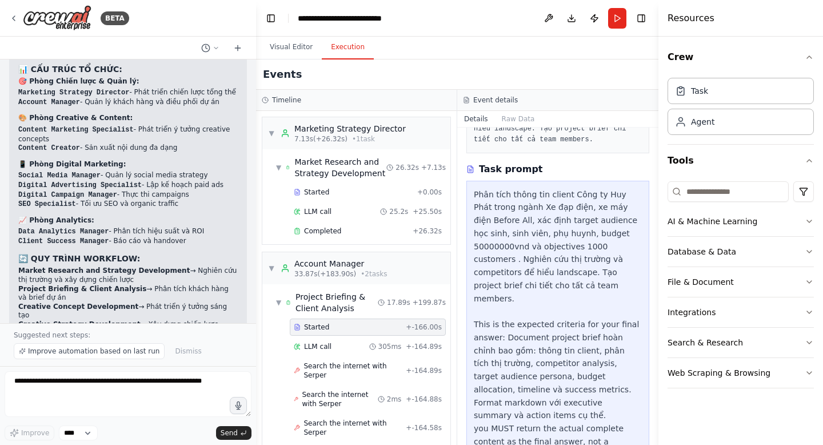
scroll to position [134, 0]
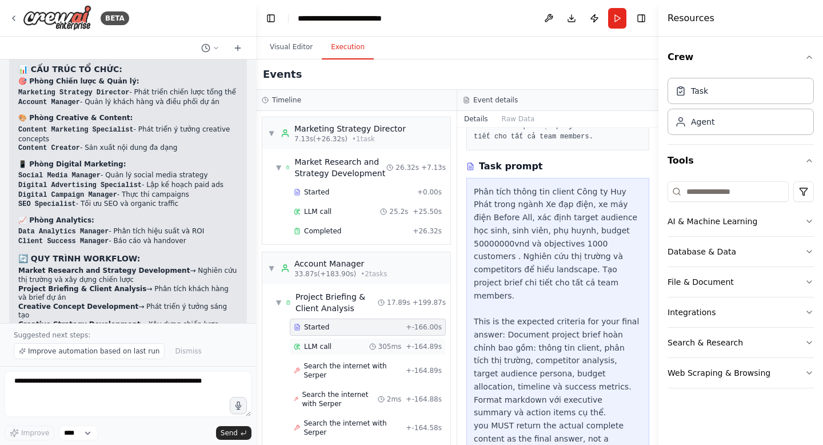
click at [335, 348] on div "LLM call 305ms + -164.89s" at bounding box center [368, 346] width 148 height 9
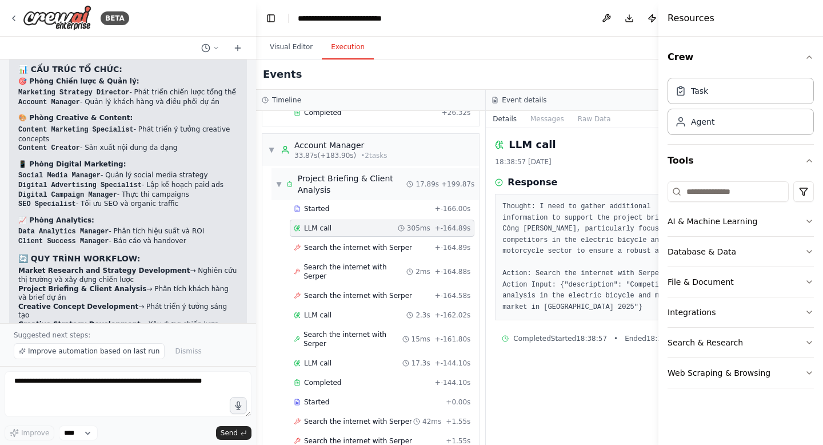
scroll to position [125, 0]
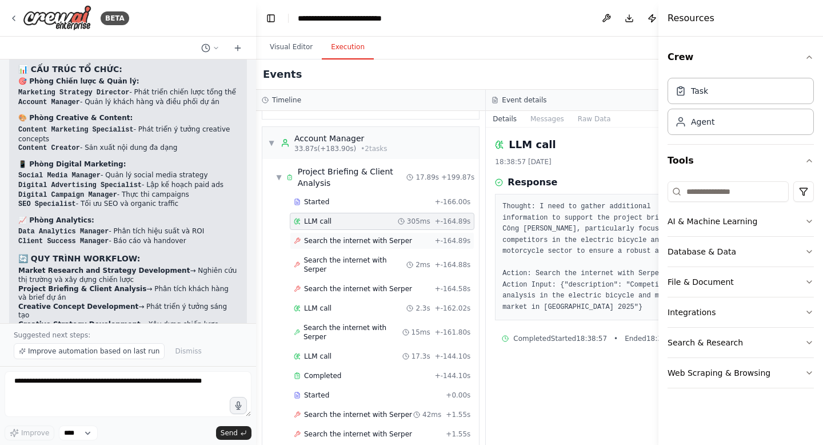
click at [362, 241] on span "Search the internet with Serper" at bounding box center [358, 240] width 108 height 9
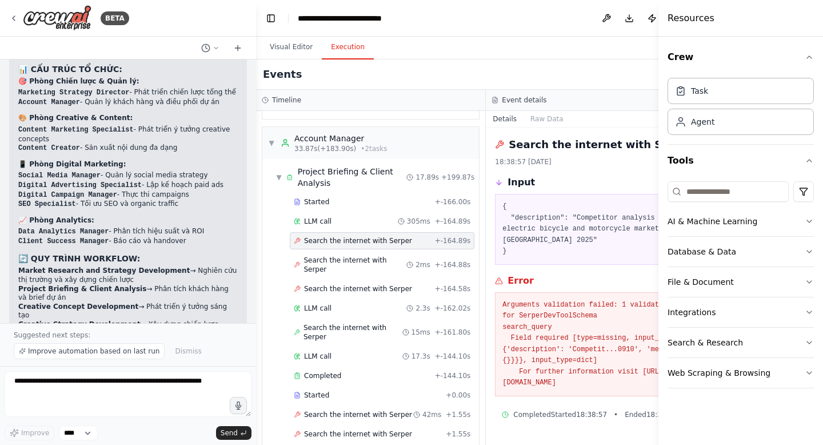
scroll to position [15, 0]
click at [369, 263] on span "Search the internet with Serper" at bounding box center [354, 264] width 103 height 18
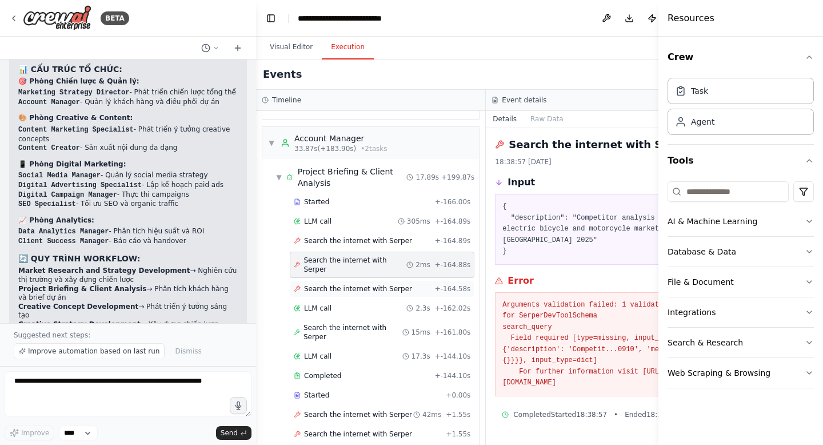
click at [361, 293] on div "Search the internet with Serper + -164.58s" at bounding box center [382, 288] width 185 height 17
click at [314, 418] on span "Search the internet with Serper" at bounding box center [358, 414] width 108 height 9
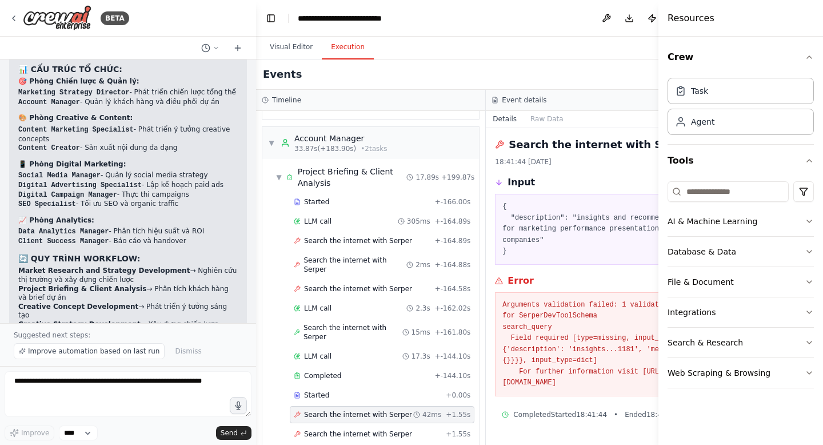
scroll to position [0, 0]
click at [17, 18] on icon at bounding box center [13, 18] width 9 height 9
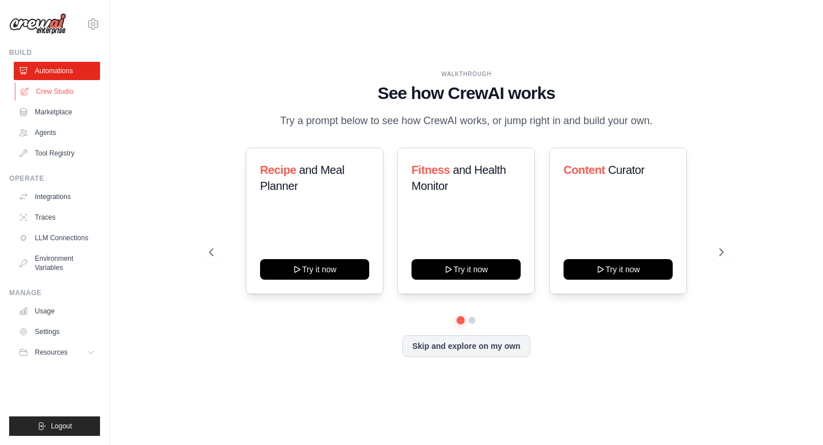
click at [69, 90] on link "Crew Studio" at bounding box center [58, 91] width 86 height 18
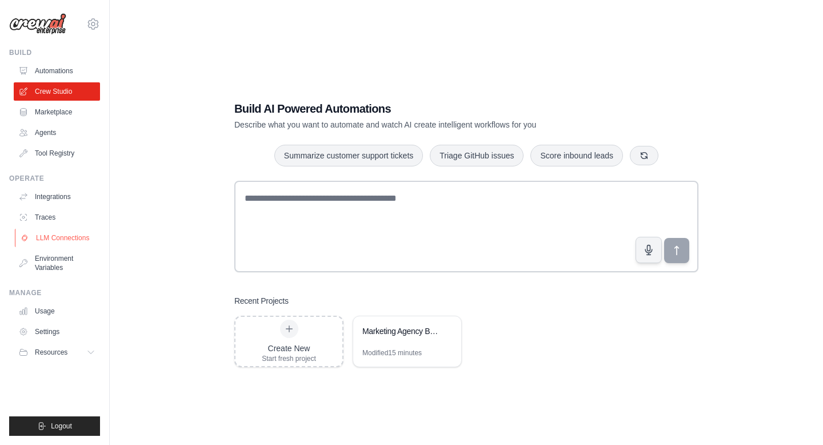
click at [73, 242] on link "LLM Connections" at bounding box center [58, 238] width 86 height 18
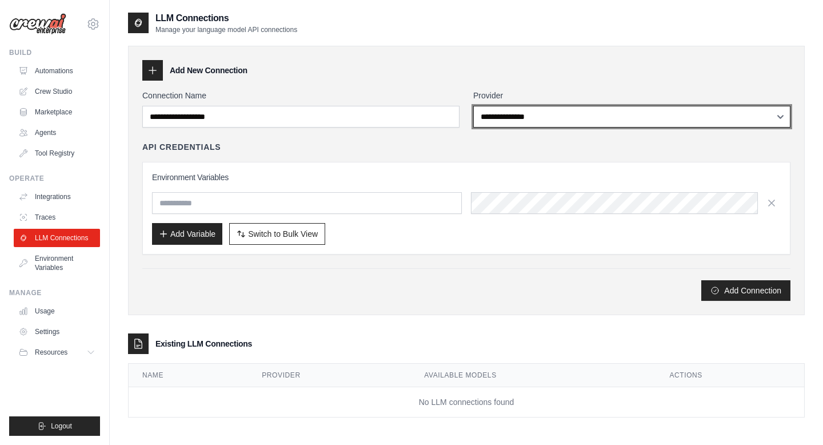
click at [499, 115] on select "**********" at bounding box center [631, 117] width 317 height 22
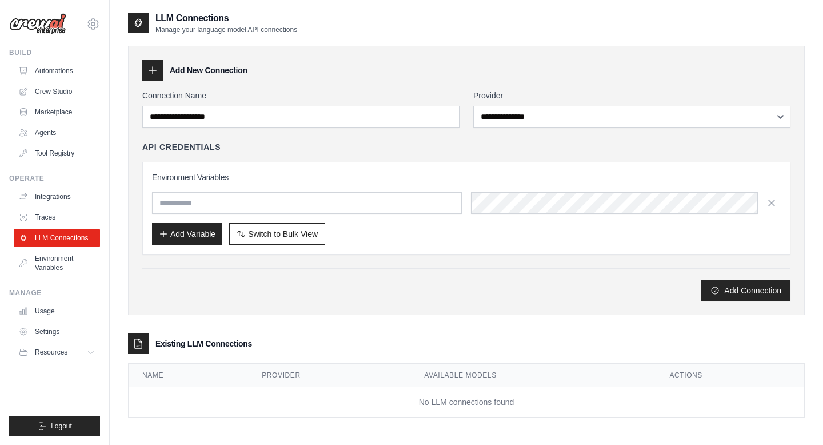
click at [381, 145] on div "API Credentials" at bounding box center [466, 146] width 648 height 11
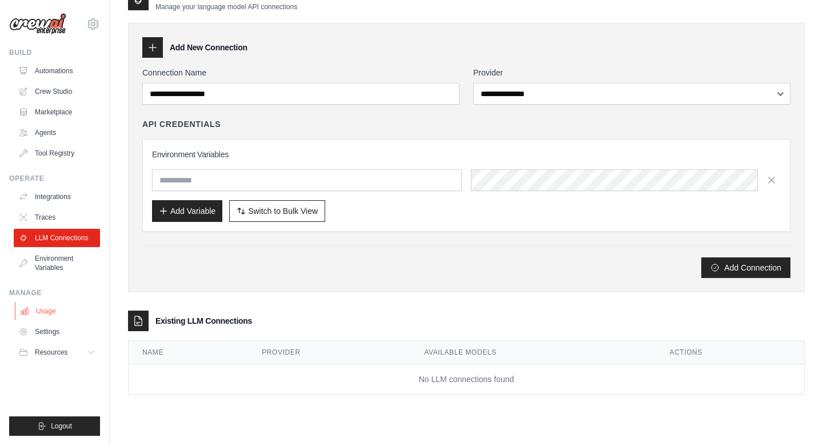
click at [45, 310] on link "Usage" at bounding box center [58, 311] width 86 height 18
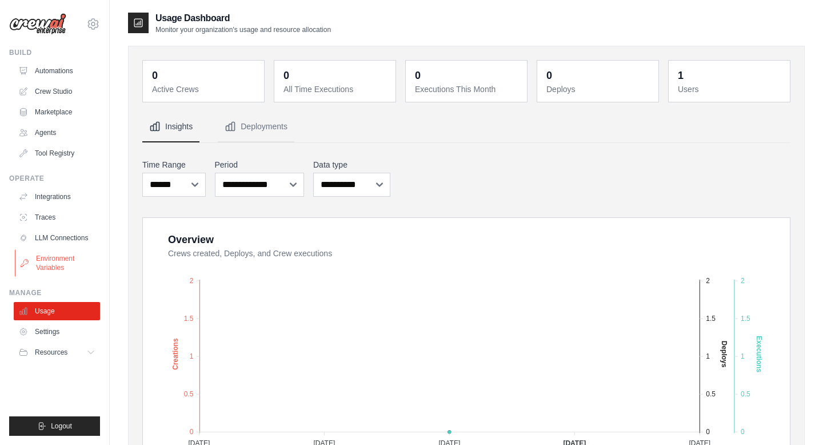
click at [58, 258] on link "Environment Variables" at bounding box center [58, 262] width 86 height 27
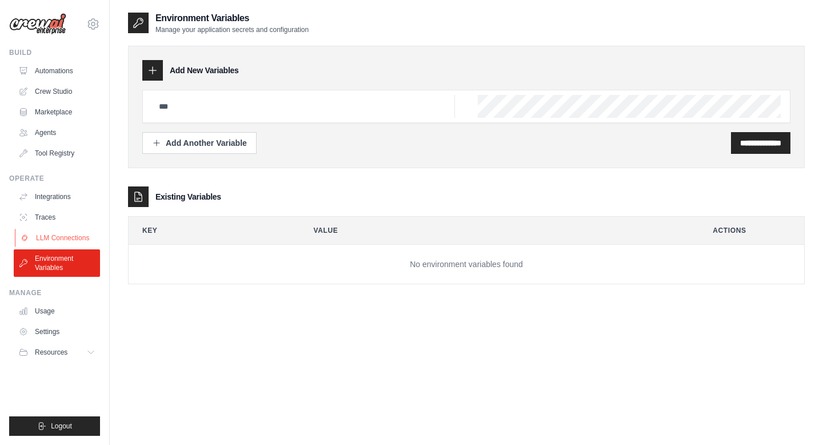
click at [51, 236] on link "LLM Connections" at bounding box center [58, 238] width 86 height 18
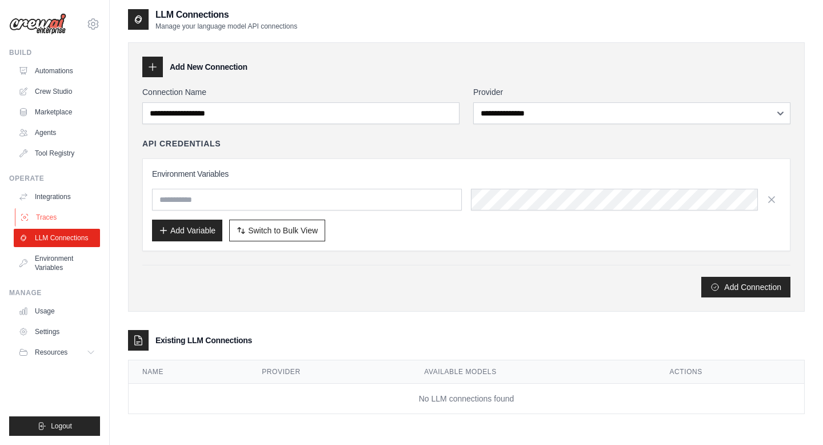
scroll to position [9, 0]
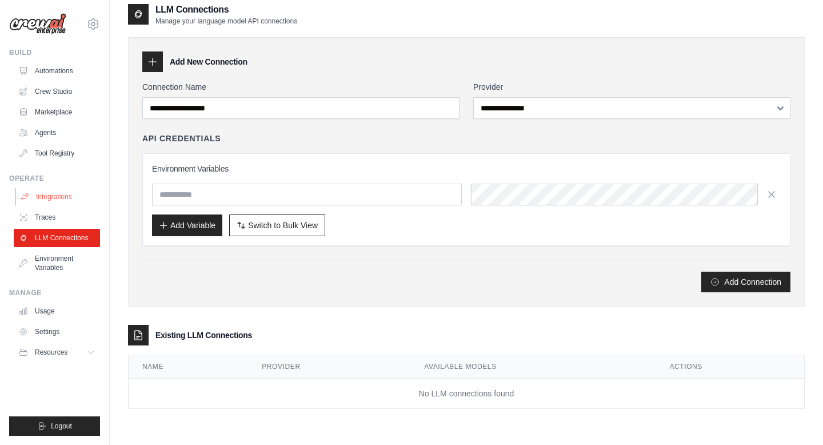
click at [62, 195] on link "Integrations" at bounding box center [58, 196] width 86 height 18
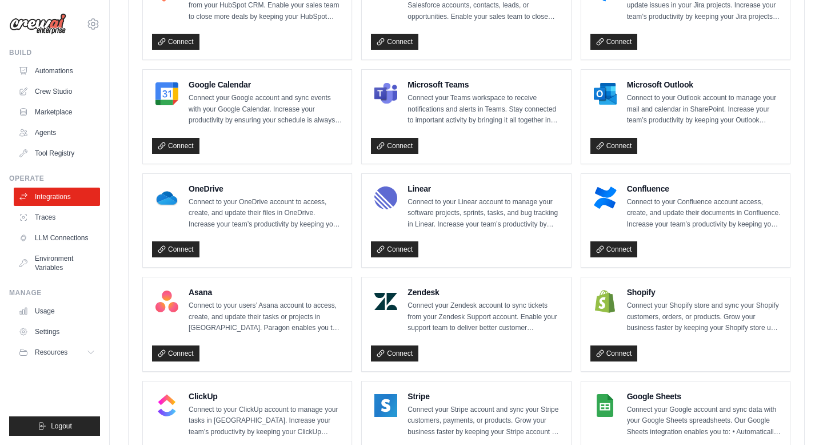
scroll to position [585, 0]
